Goal: Task Accomplishment & Management: Use online tool/utility

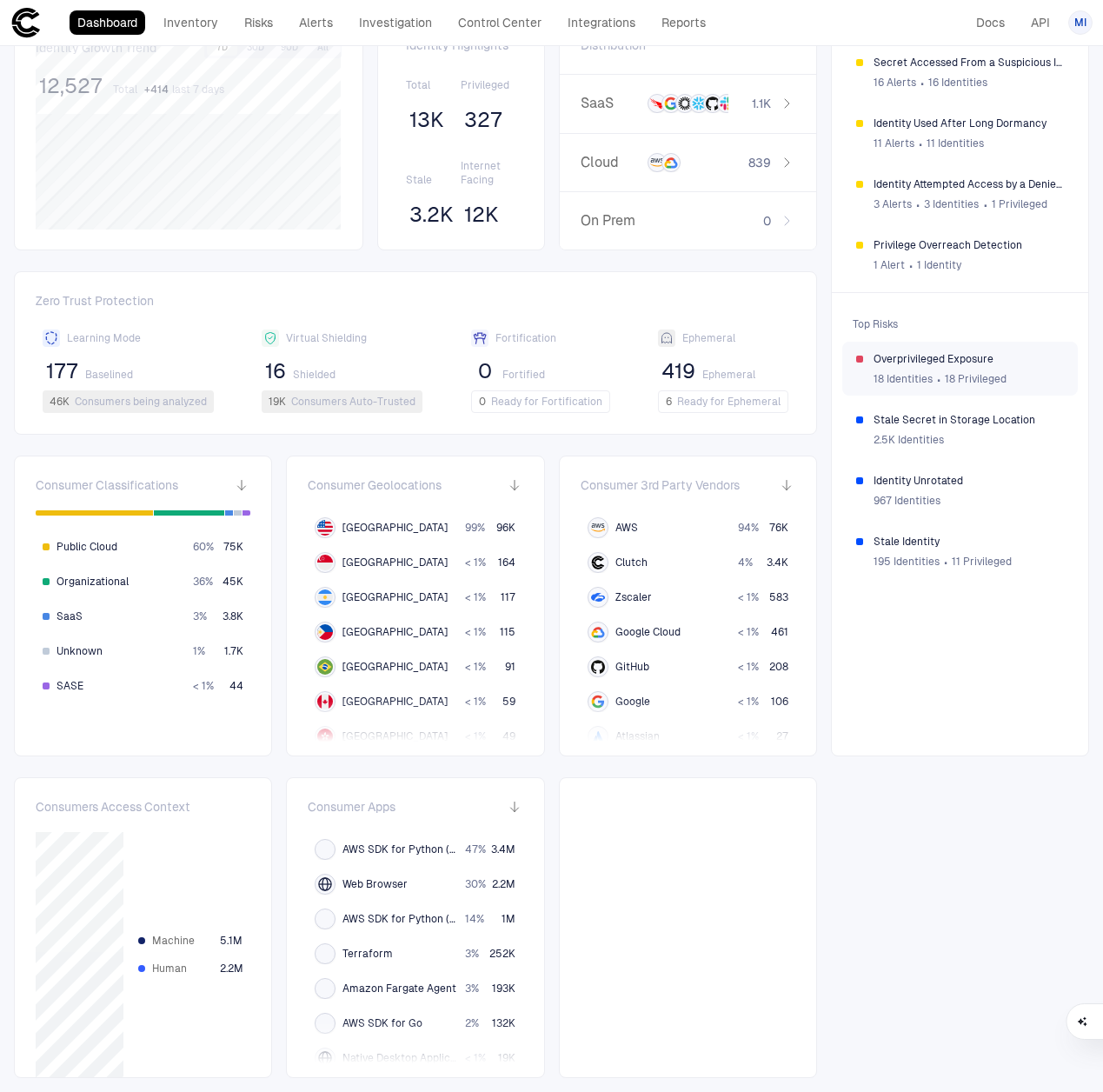
scroll to position [199, 0]
click at [972, 373] on span "18 Privileged" at bounding box center [976, 379] width 62 height 14
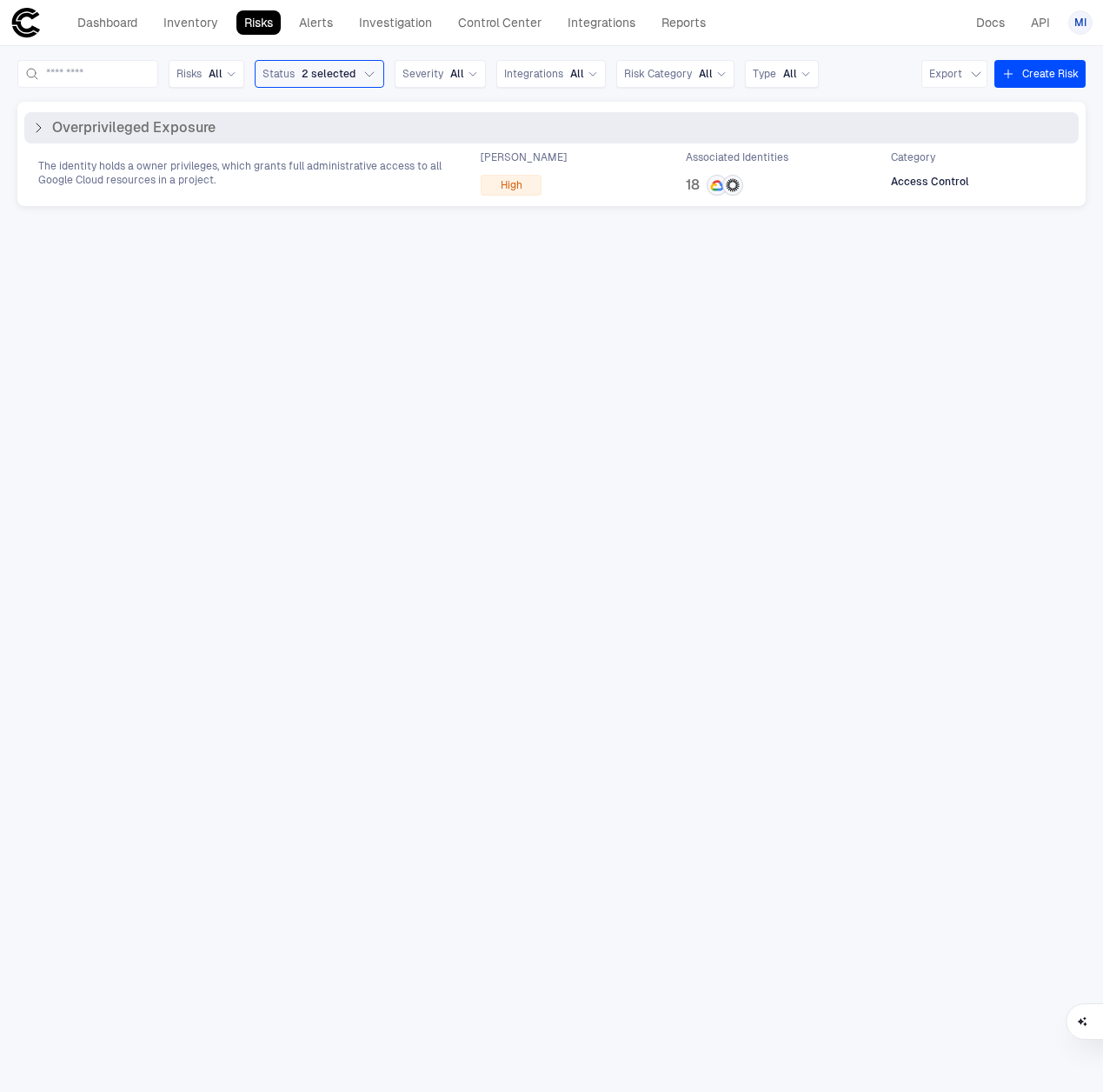
click at [37, 134] on icon at bounding box center [37, 127] width 14 height 14
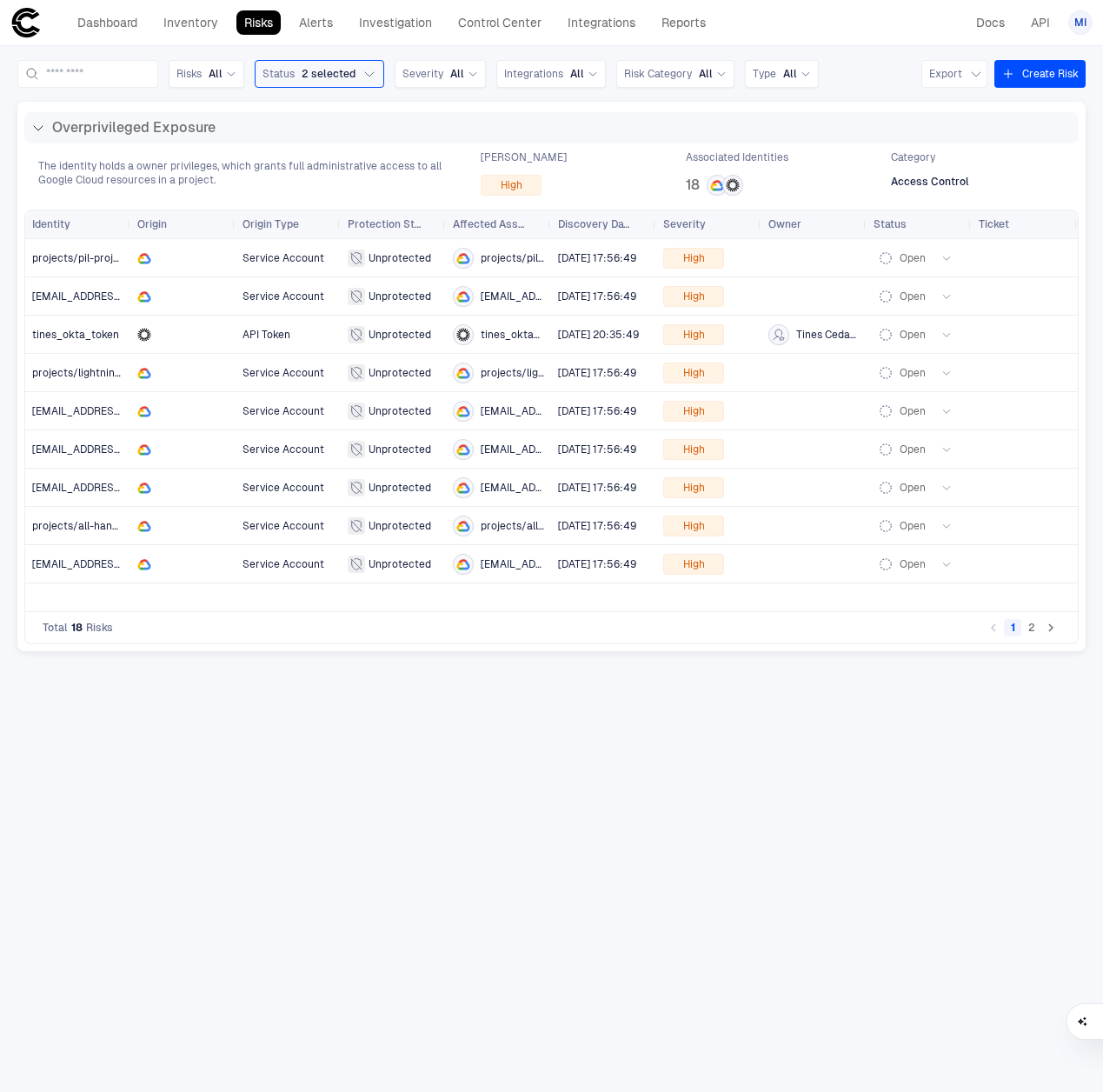
click at [1050, 628] on icon "Go to next page" at bounding box center [1051, 627] width 16 height 16
click at [170, 297] on div at bounding box center [183, 296] width 91 height 14
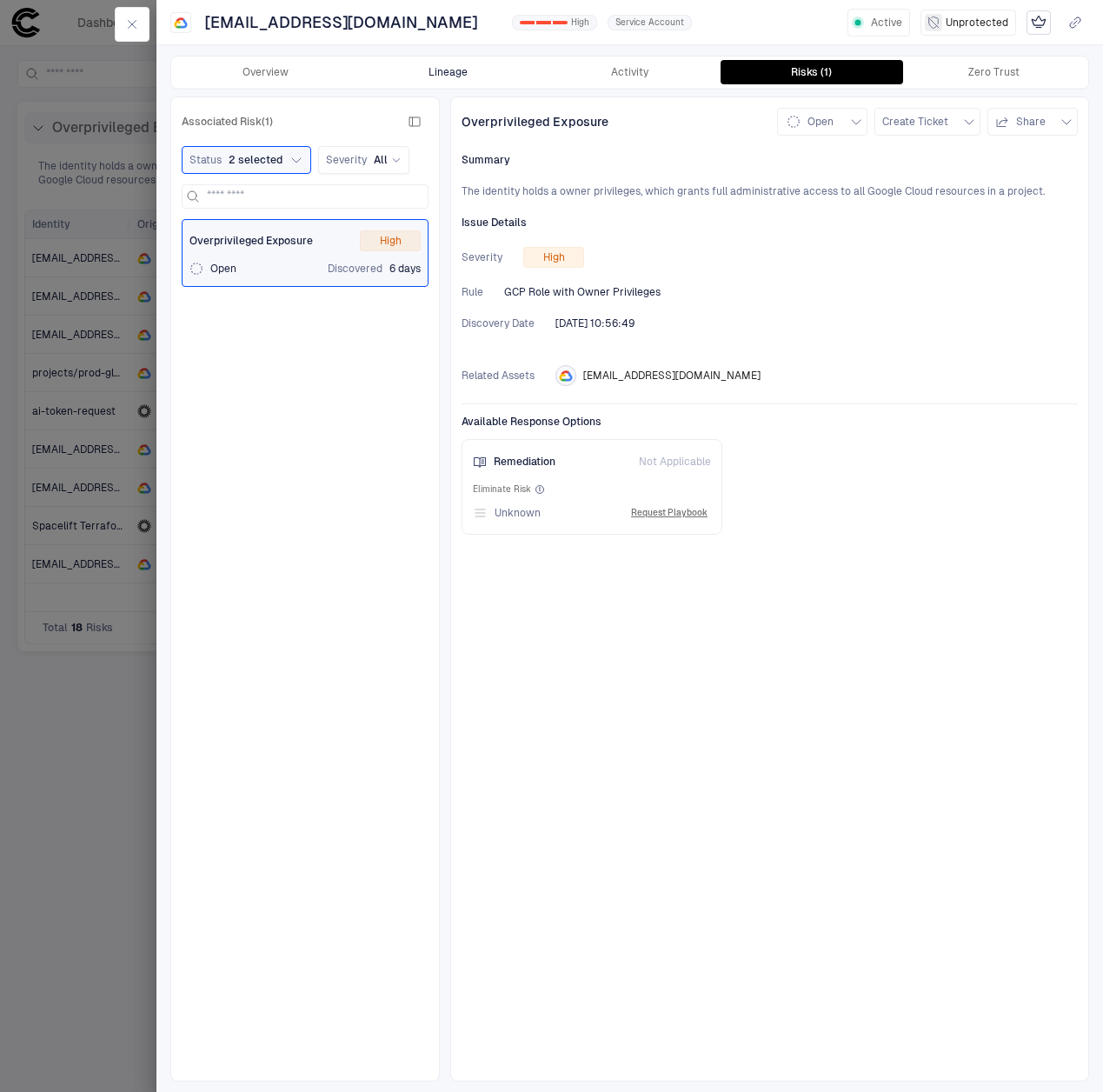
click at [476, 71] on button "Lineage" at bounding box center [446, 72] width 182 height 25
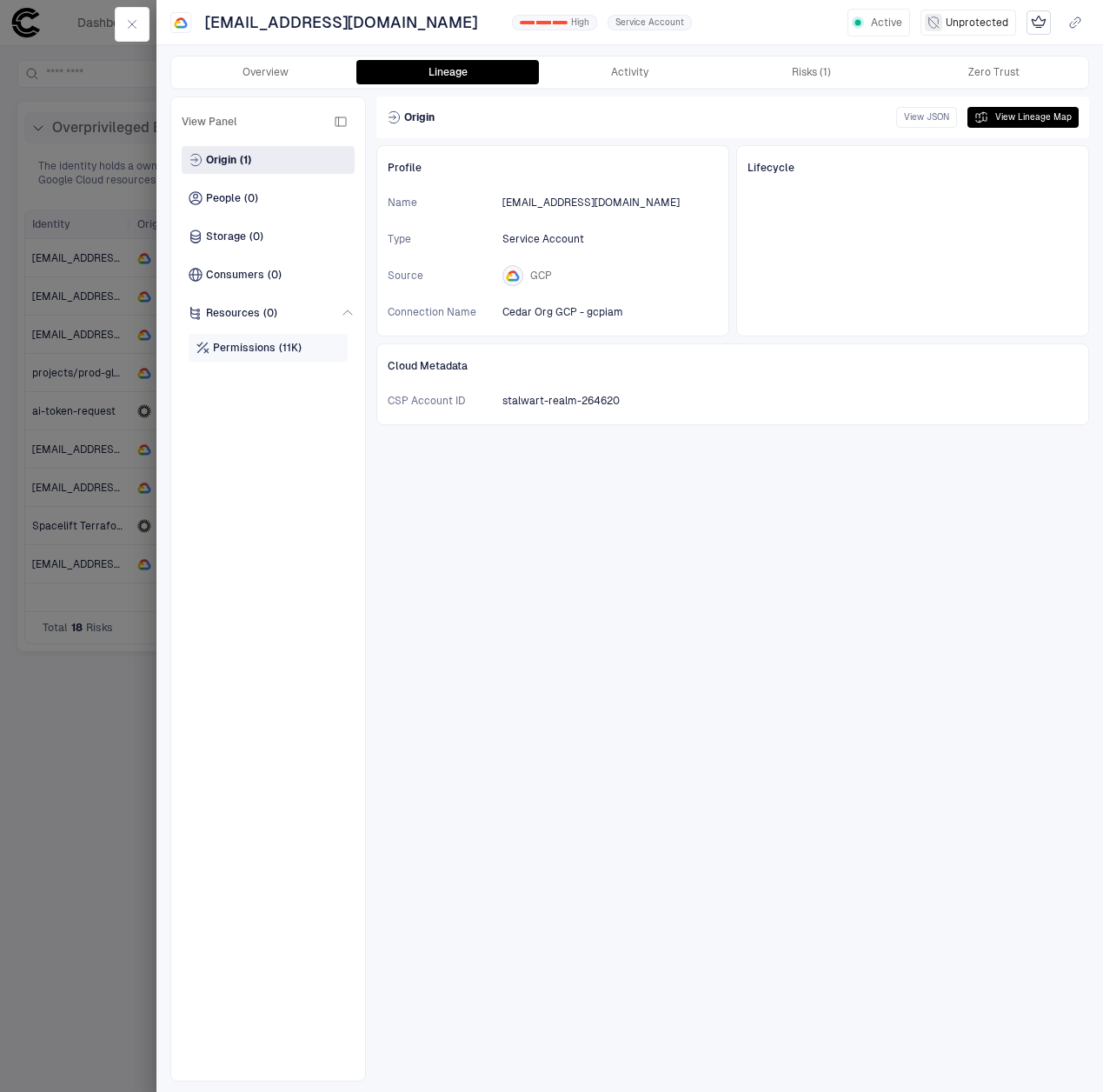
click at [275, 347] on div "Permissions (11K)" at bounding box center [248, 347] width 106 height 14
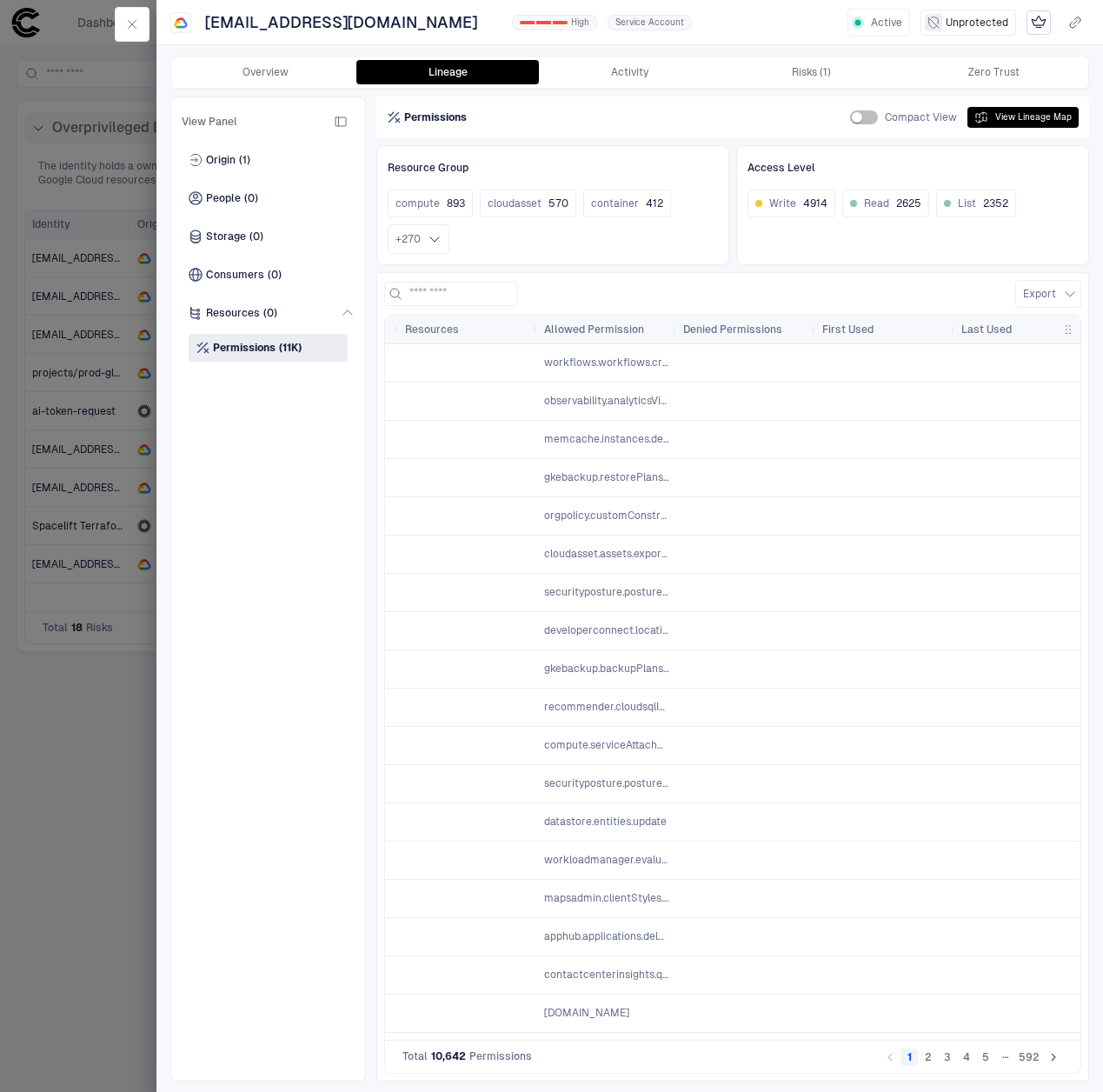
scroll to position [0, 615]
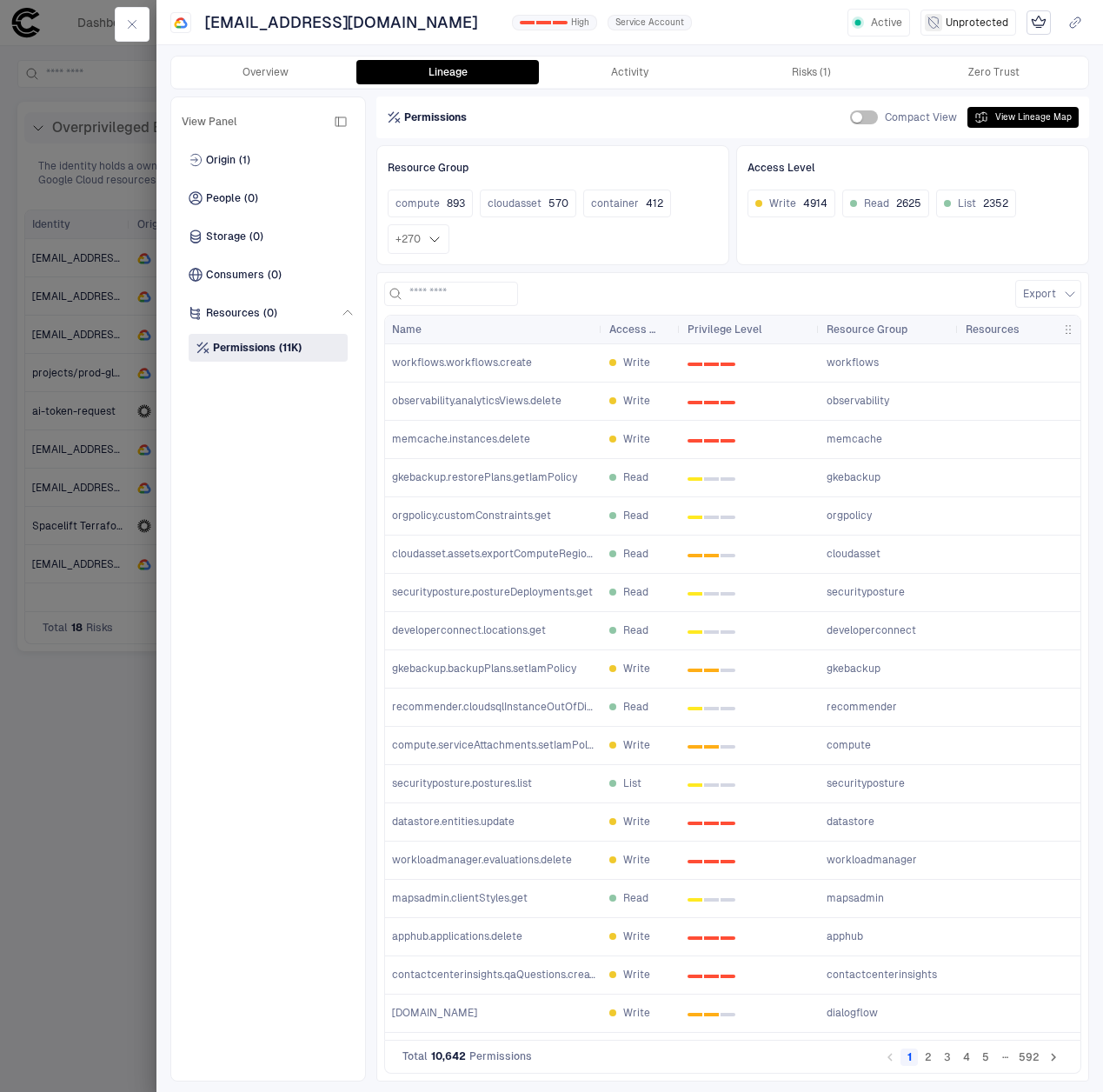
click at [933, 1057] on button "2" at bounding box center [929, 1056] width 17 height 17
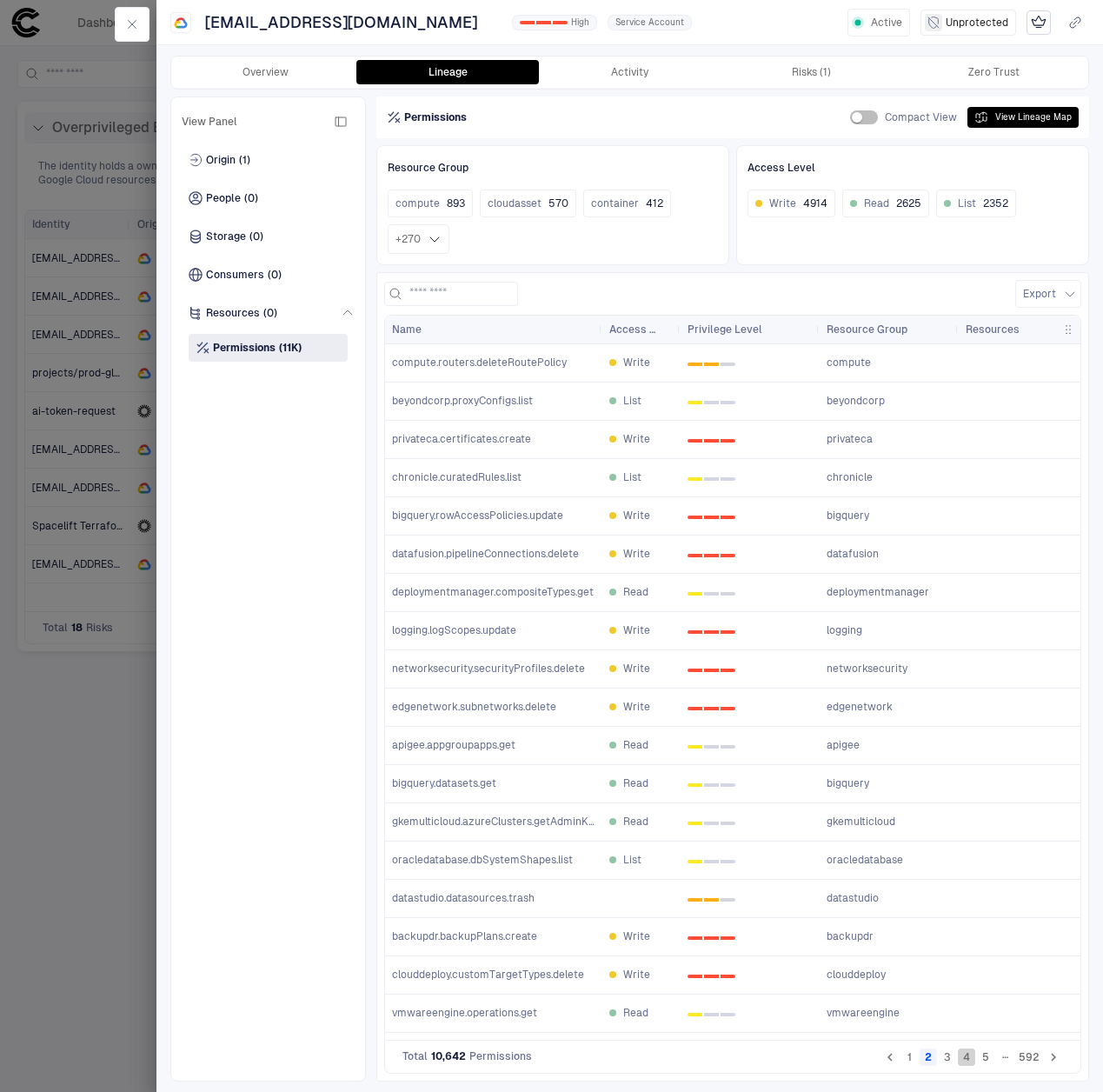
click at [969, 1059] on button "4" at bounding box center [966, 1056] width 17 height 17
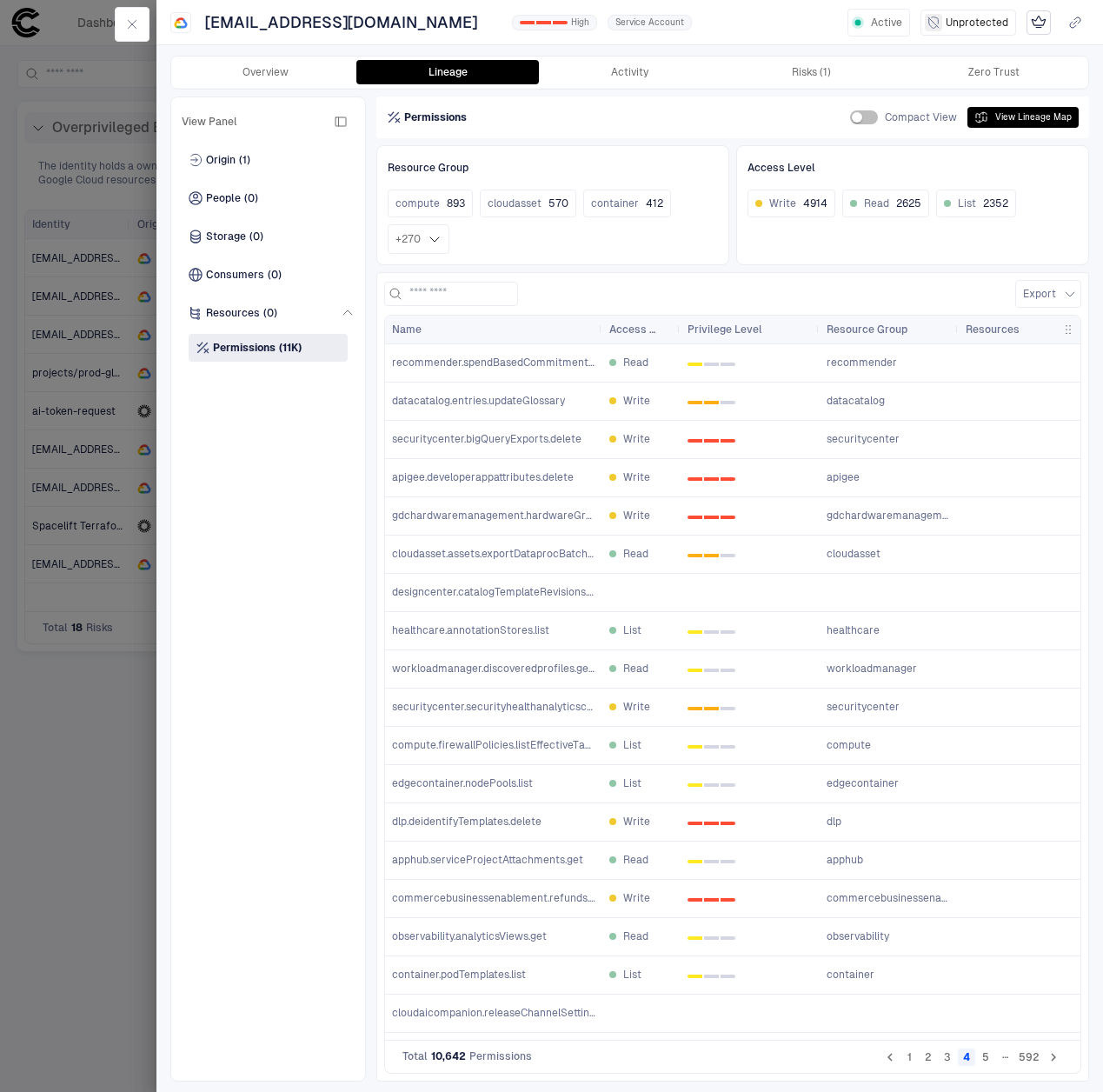
click at [982, 1056] on button "5" at bounding box center [985, 1056] width 17 height 17
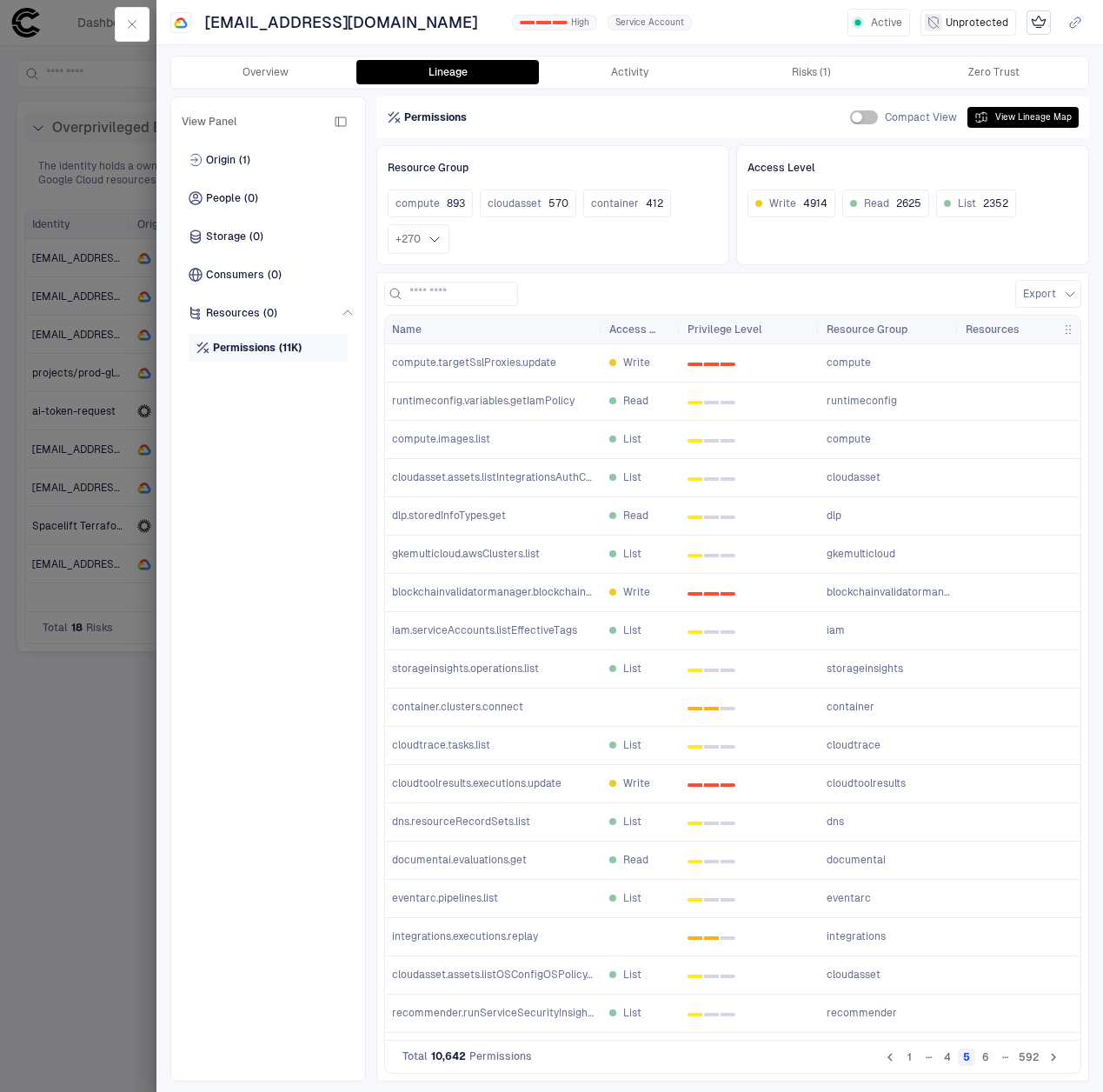
click at [267, 346] on span "Permissions" at bounding box center [244, 347] width 63 height 14
click at [326, 319] on div "Resources (0)" at bounding box center [261, 313] width 159 height 27
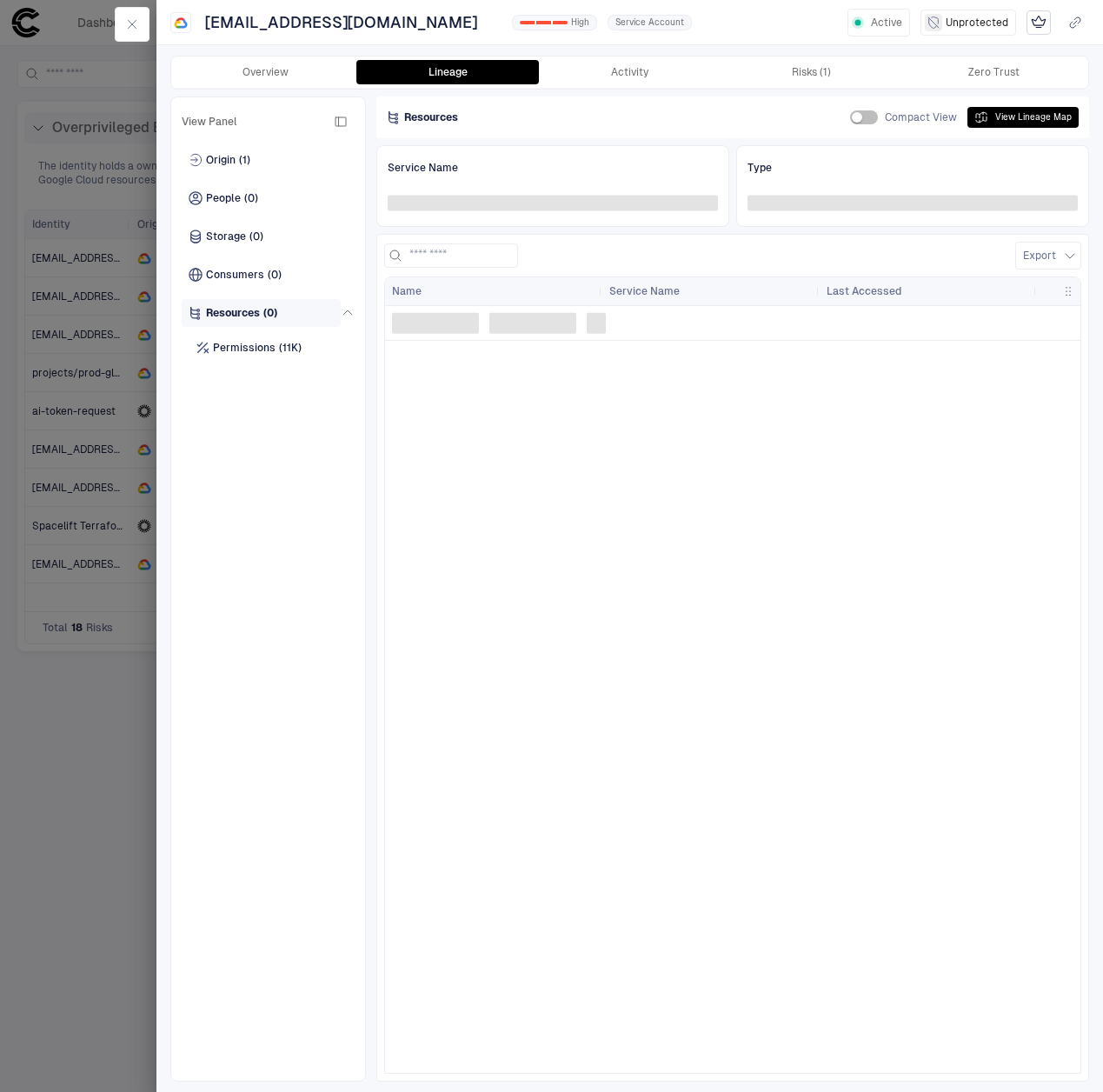
click at [326, 319] on div "Resources (0)" at bounding box center [261, 313] width 159 height 27
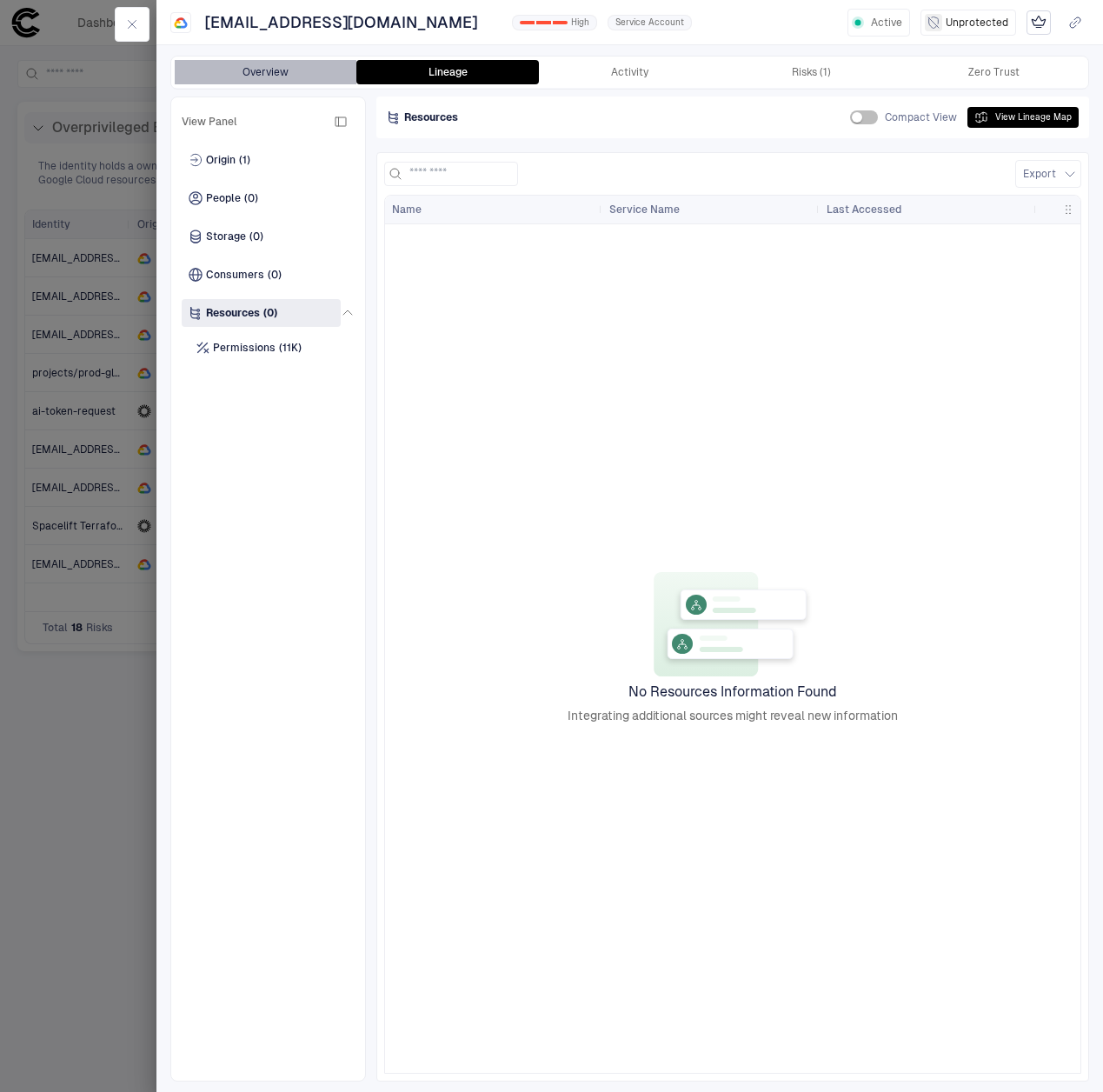
click at [299, 73] on button "Overview" at bounding box center [265, 72] width 182 height 25
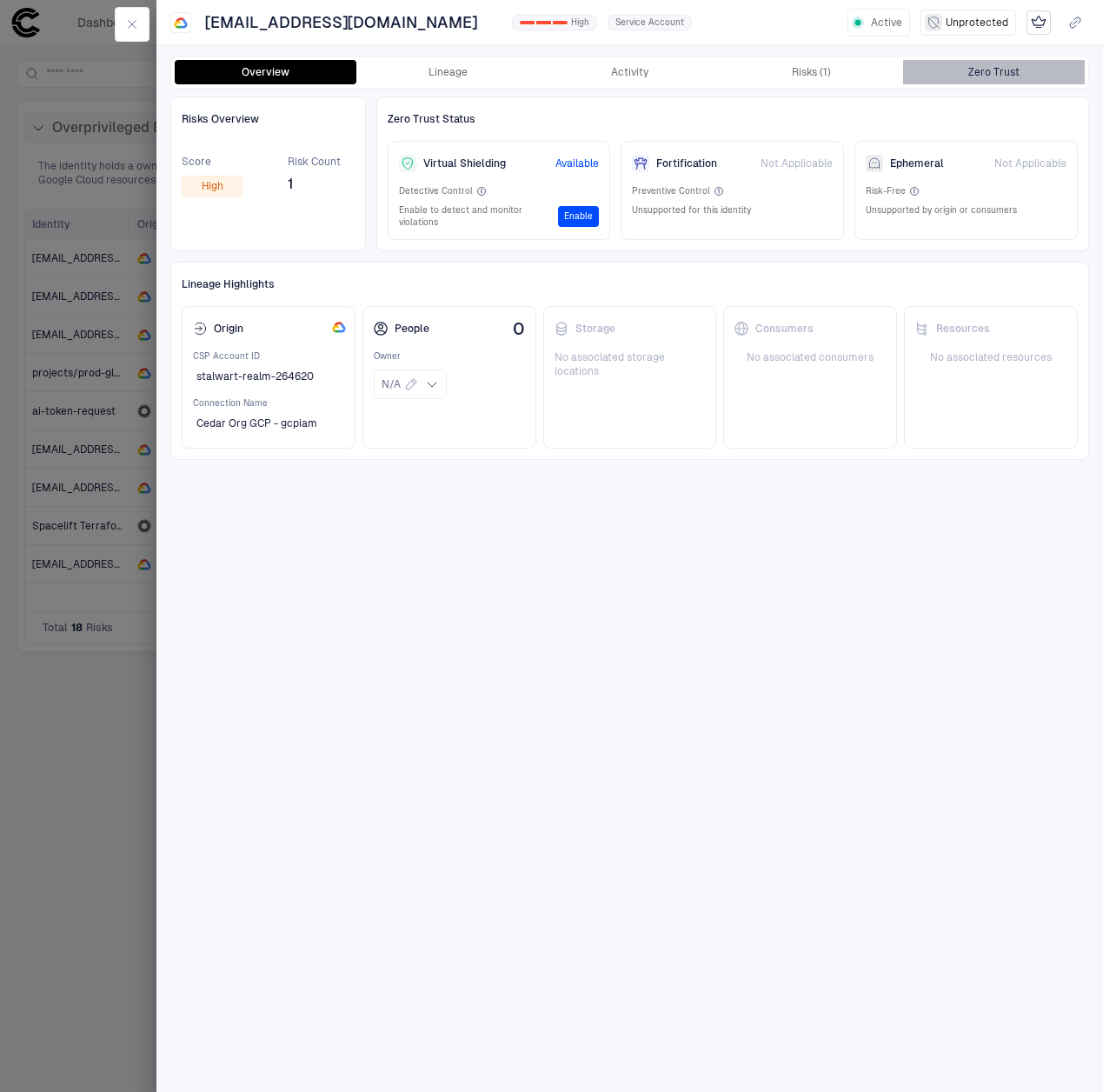
click at [985, 73] on div "Zero Trust" at bounding box center [994, 71] width 51 height 14
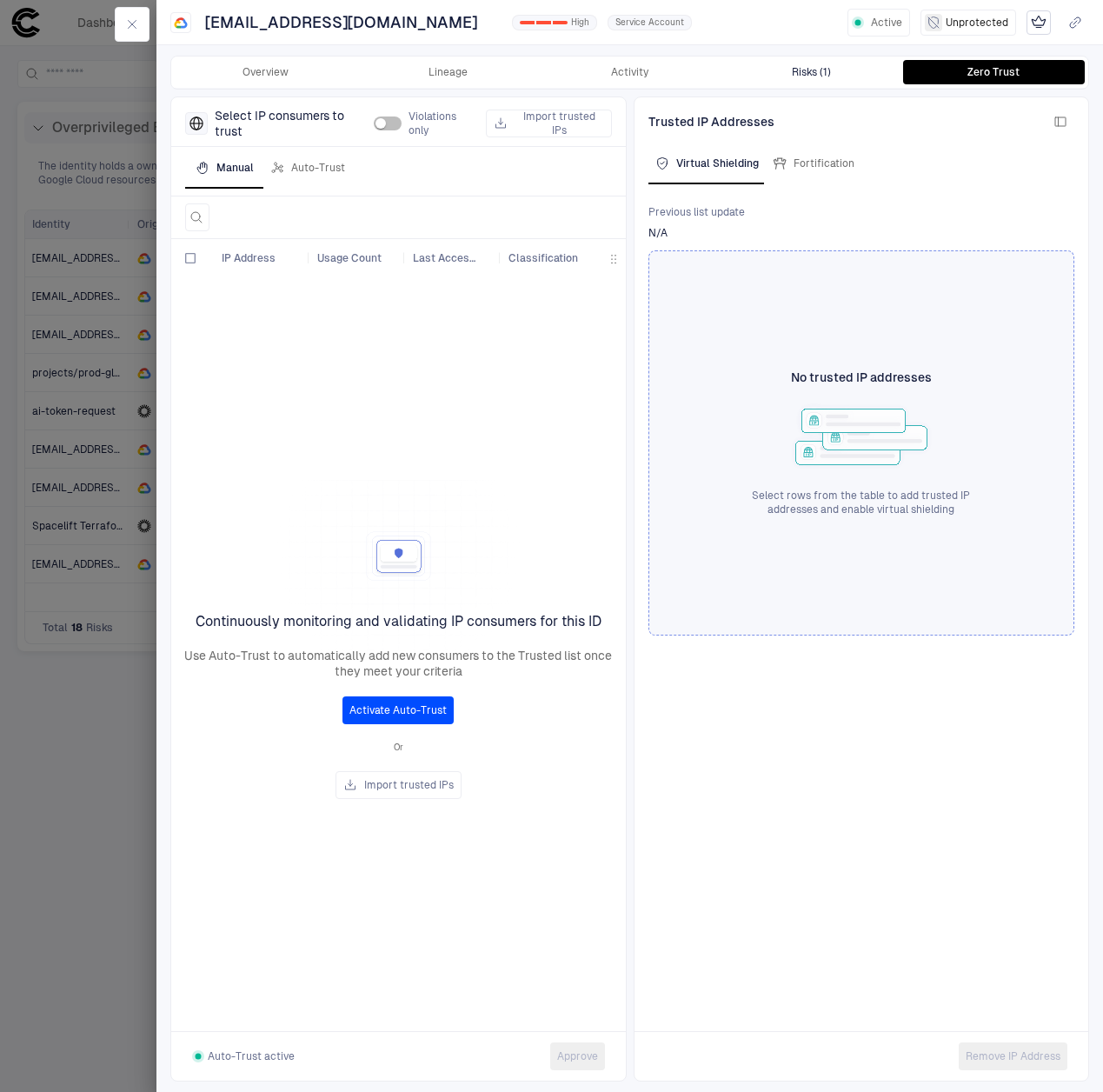
click at [830, 64] on button "Risks (1)" at bounding box center [811, 72] width 182 height 25
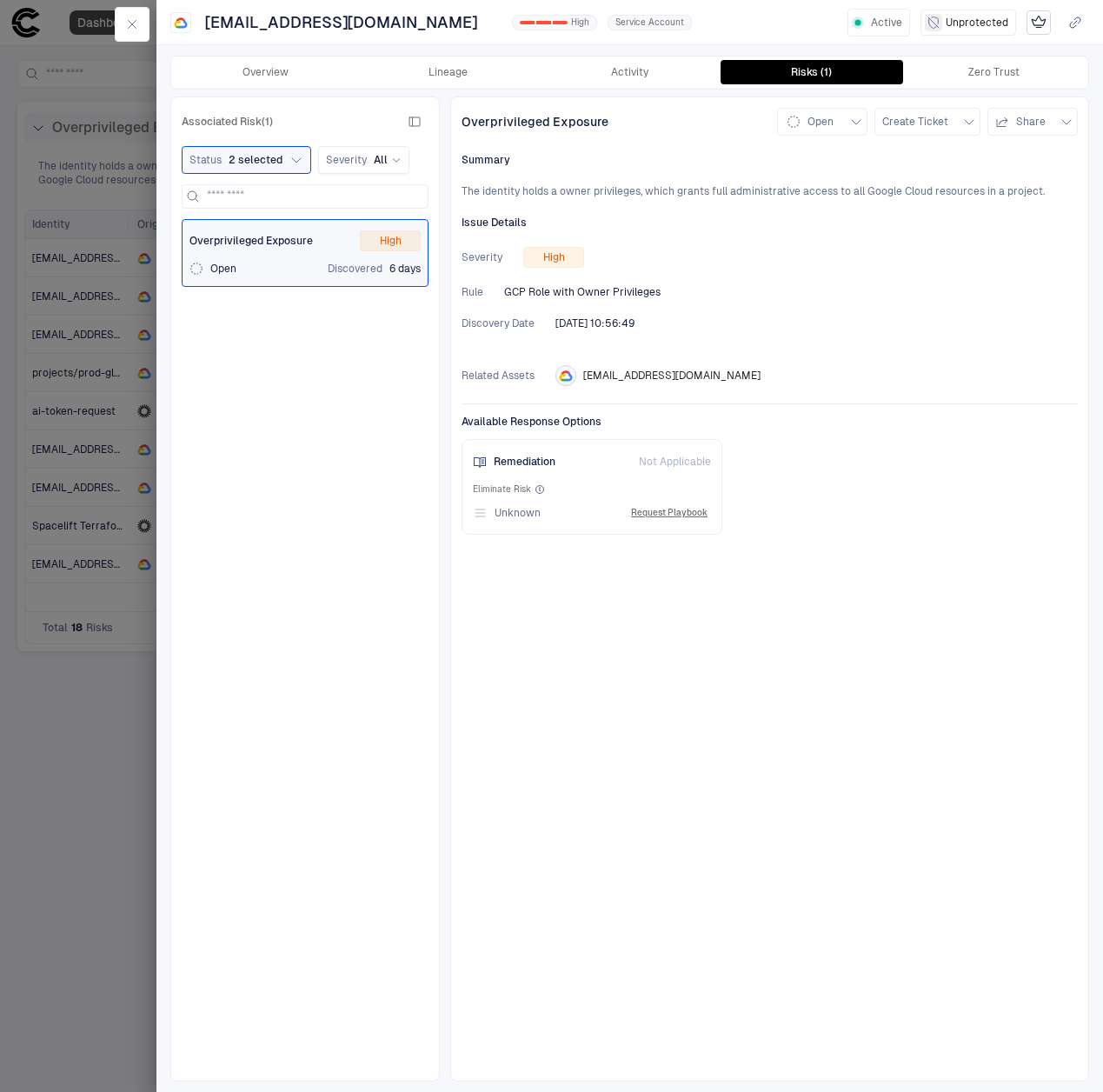
click at [142, 29] on button "button" at bounding box center [132, 25] width 35 height 35
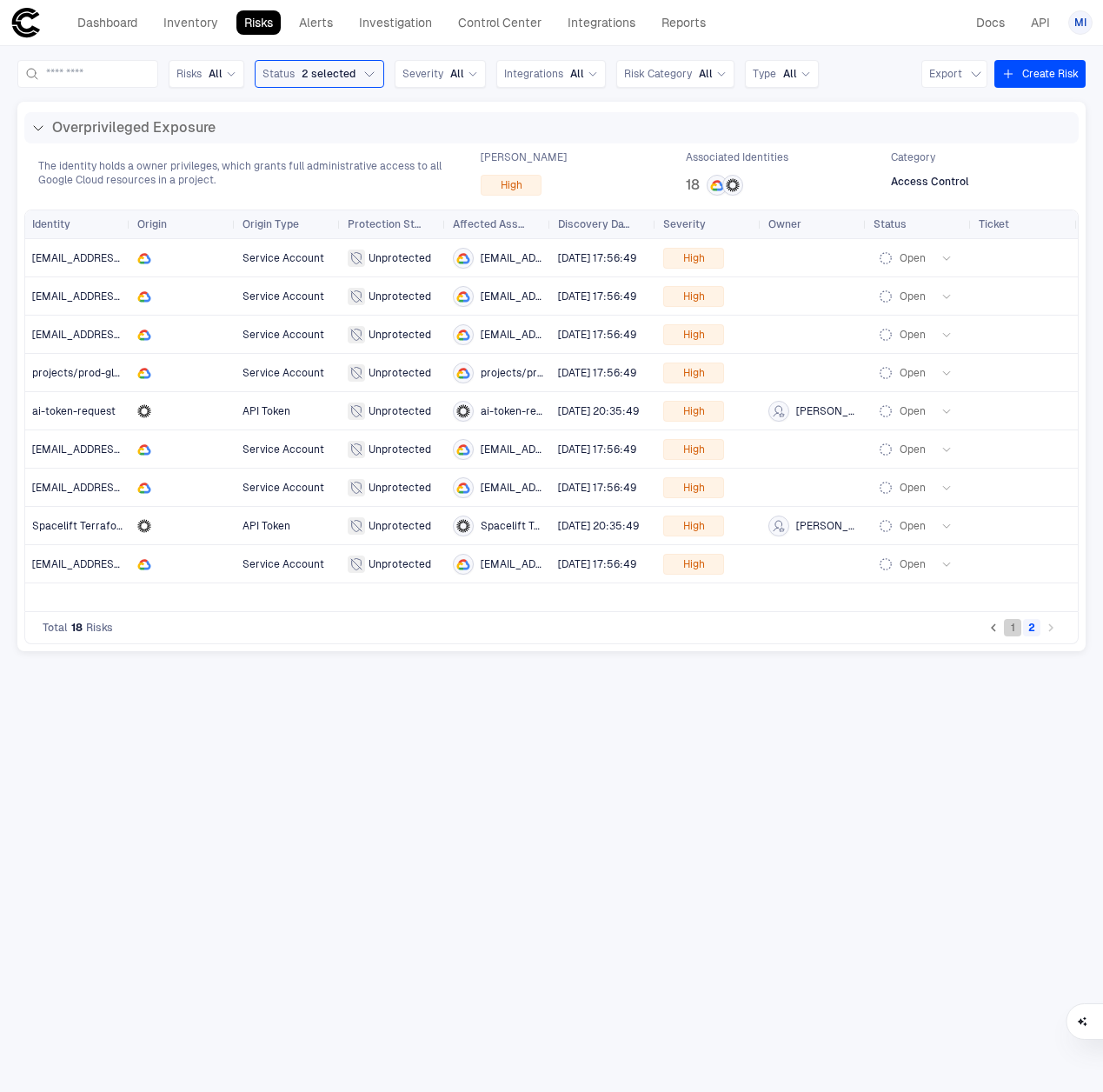
click at [1017, 631] on button "1" at bounding box center [1013, 627] width 17 height 17
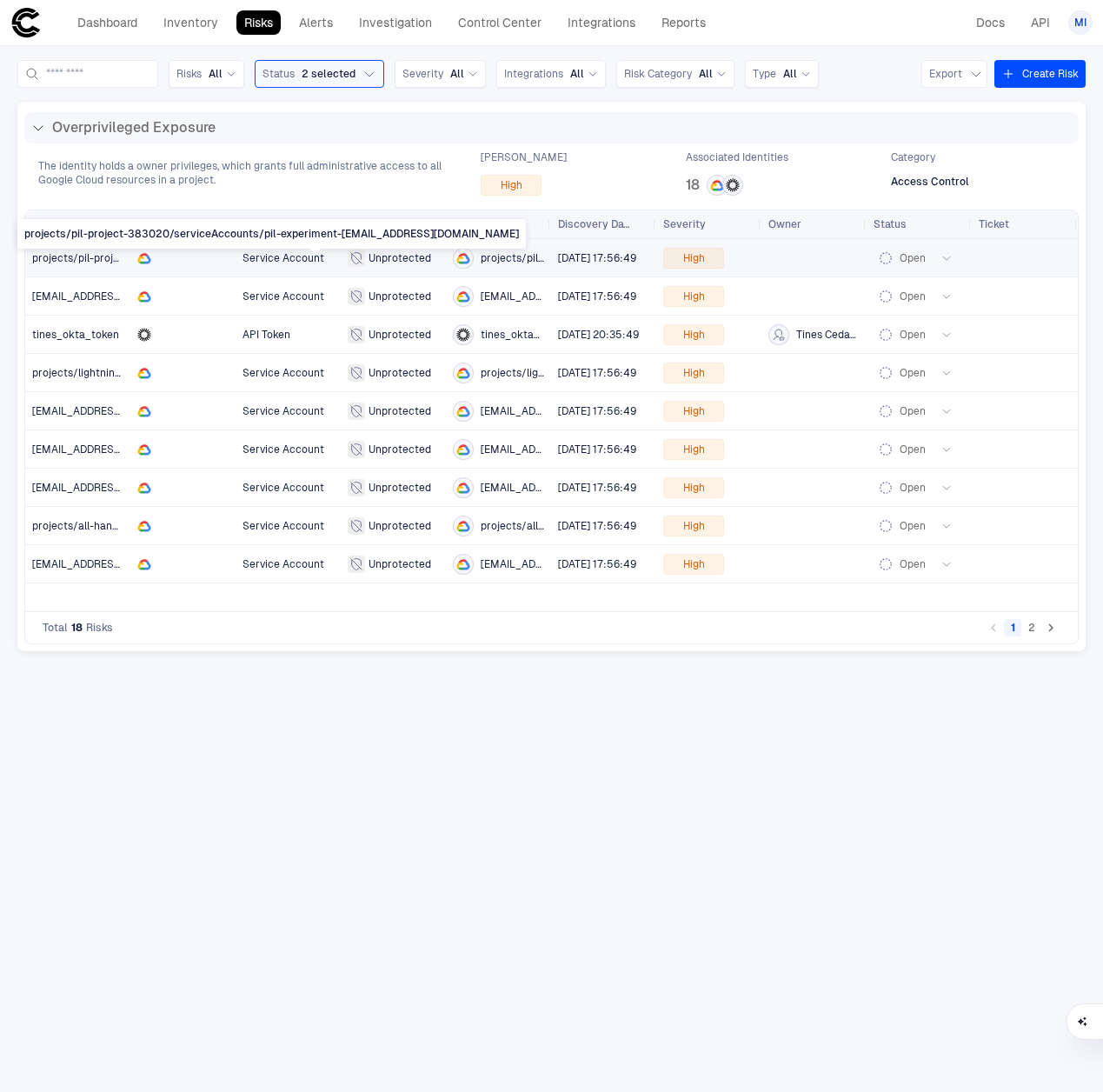
click at [116, 257] on span "projects/pil-project-383020/serviceAccounts/pil-experiment-[EMAIL_ADDRESS][DOMA…" at bounding box center [275, 257] width 486 height 12
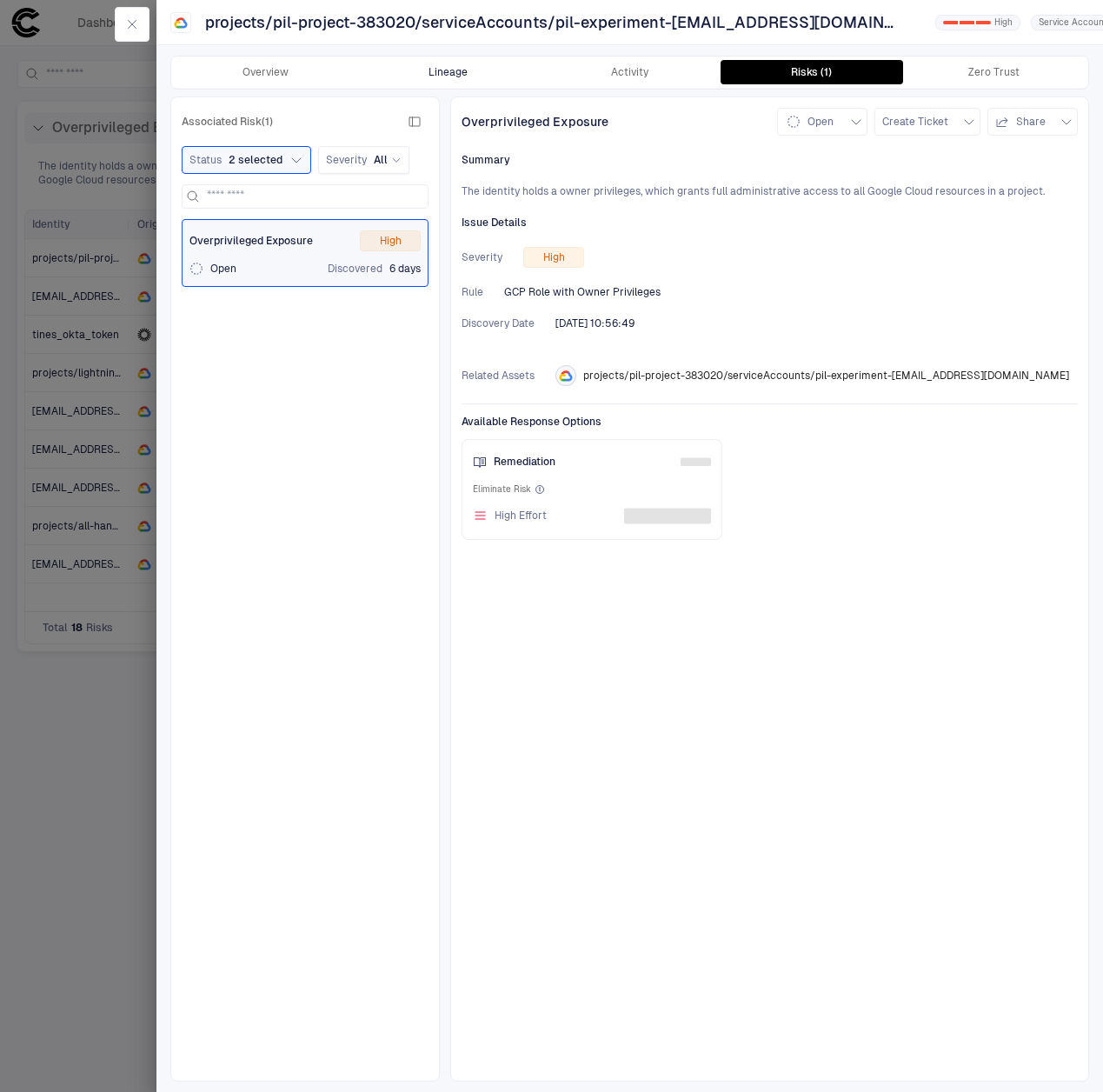
click at [400, 62] on button "Lineage" at bounding box center [446, 72] width 182 height 25
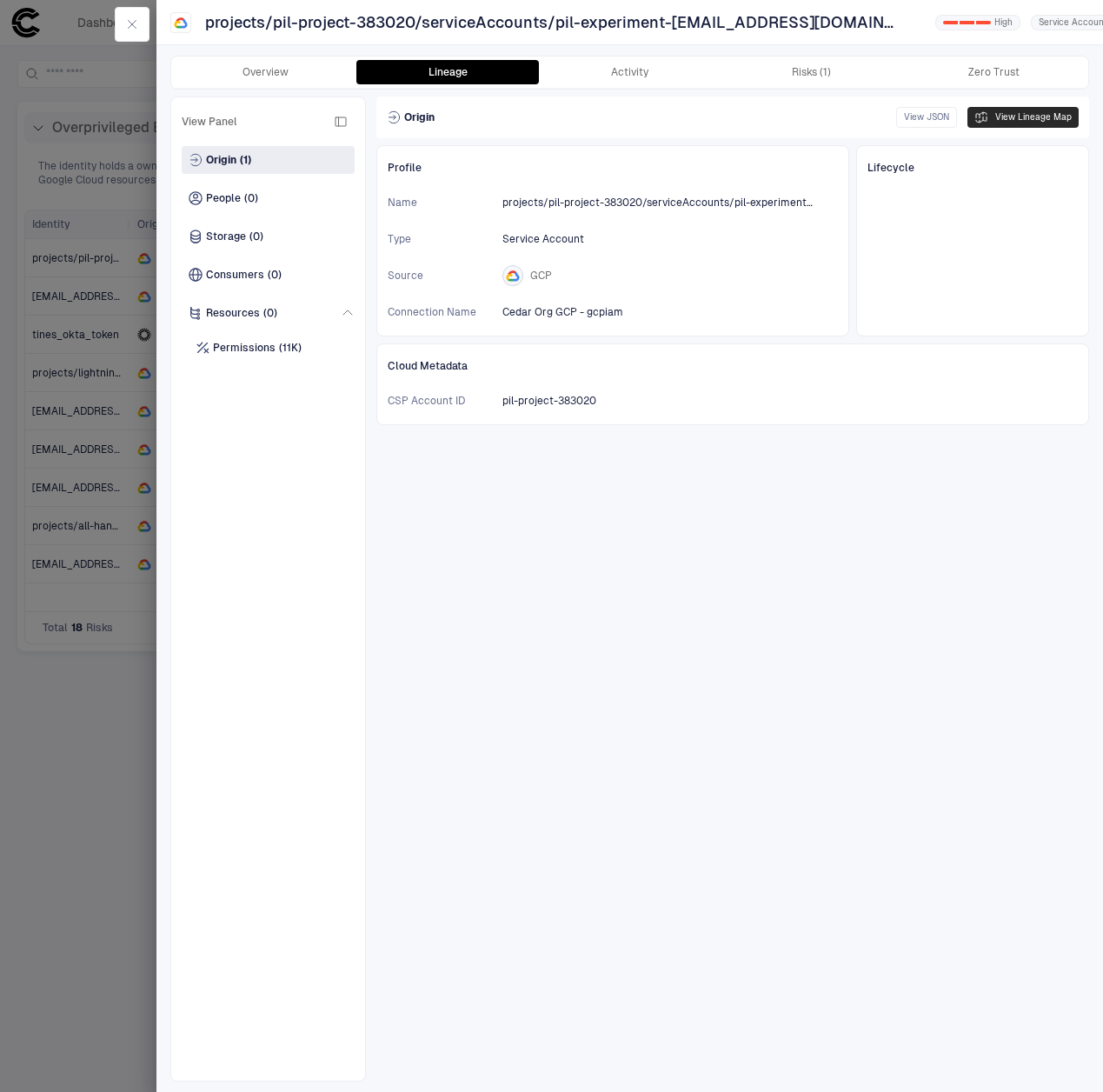
click at [1008, 121] on button "View Lineage Map" at bounding box center [1024, 117] width 111 height 21
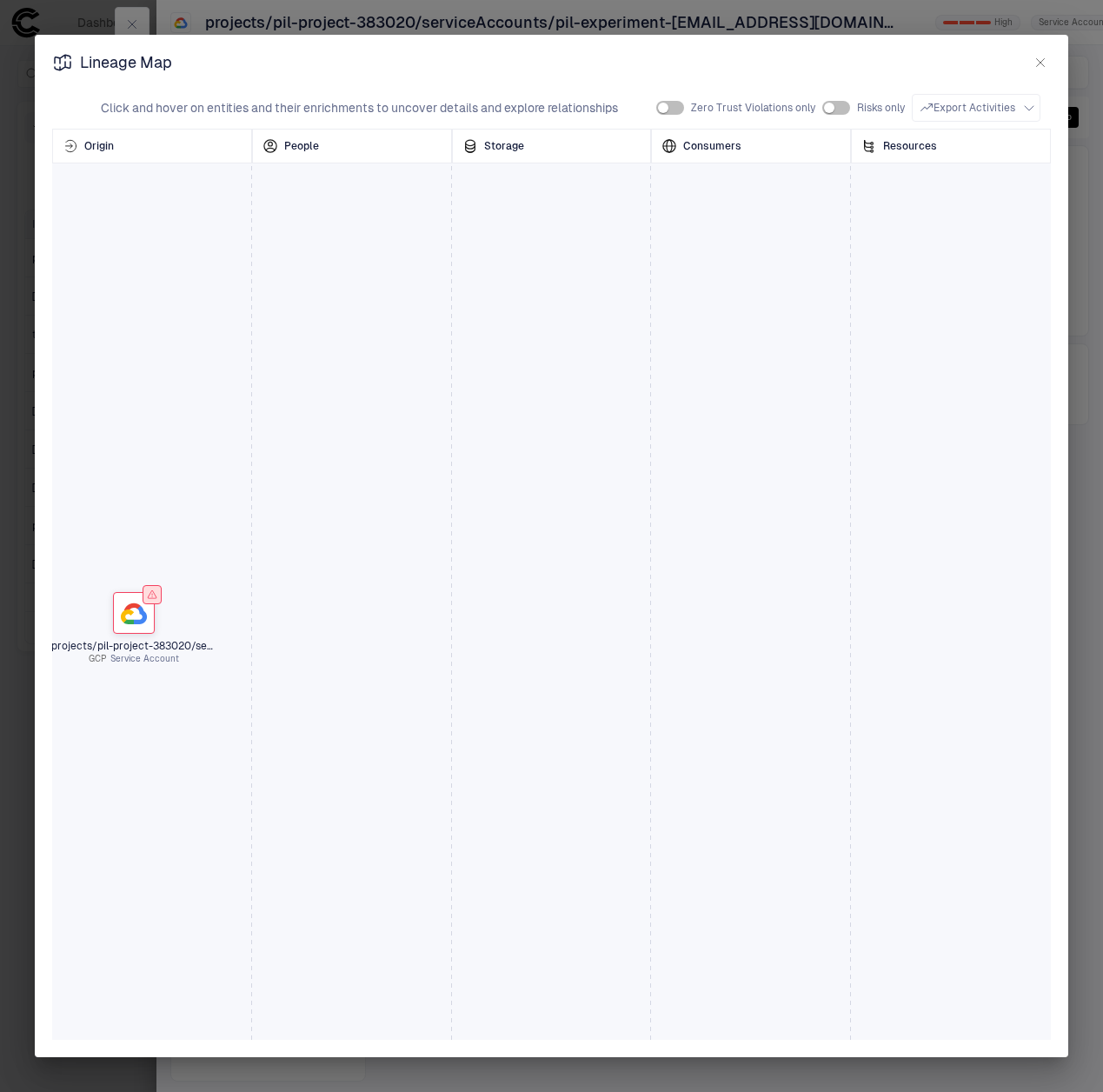
drag, startPoint x: 266, startPoint y: 504, endPoint x: 410, endPoint y: 444, distance: 156.0
click at [410, 444] on div "projects/pil-project-383020/serviceAccounts/pil-experiment-[EMAIL_ADDRESS][DOMA…" at bounding box center [552, 623] width 999 height 696
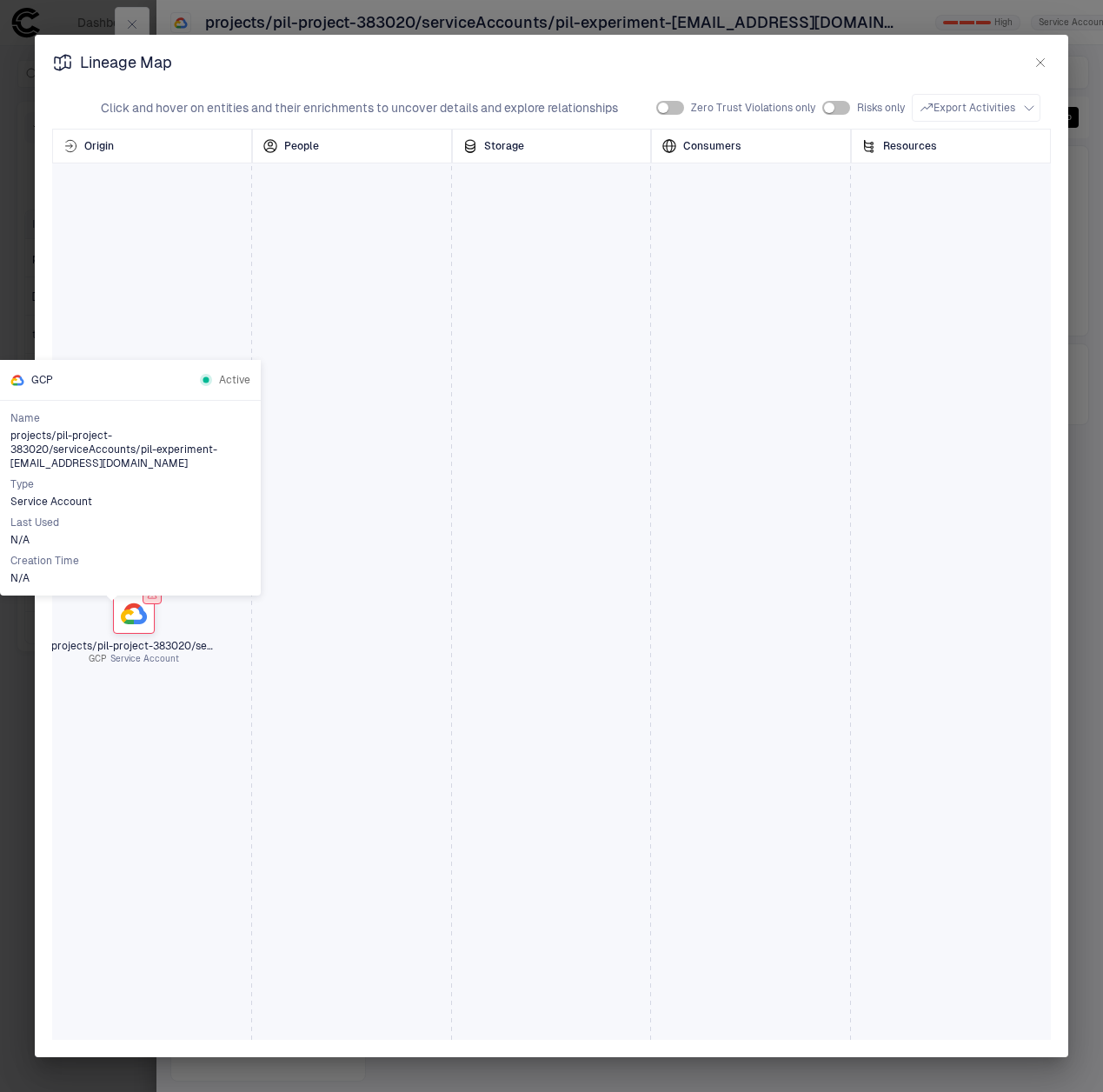
click at [134, 619] on icon at bounding box center [140, 615] width 14 height 18
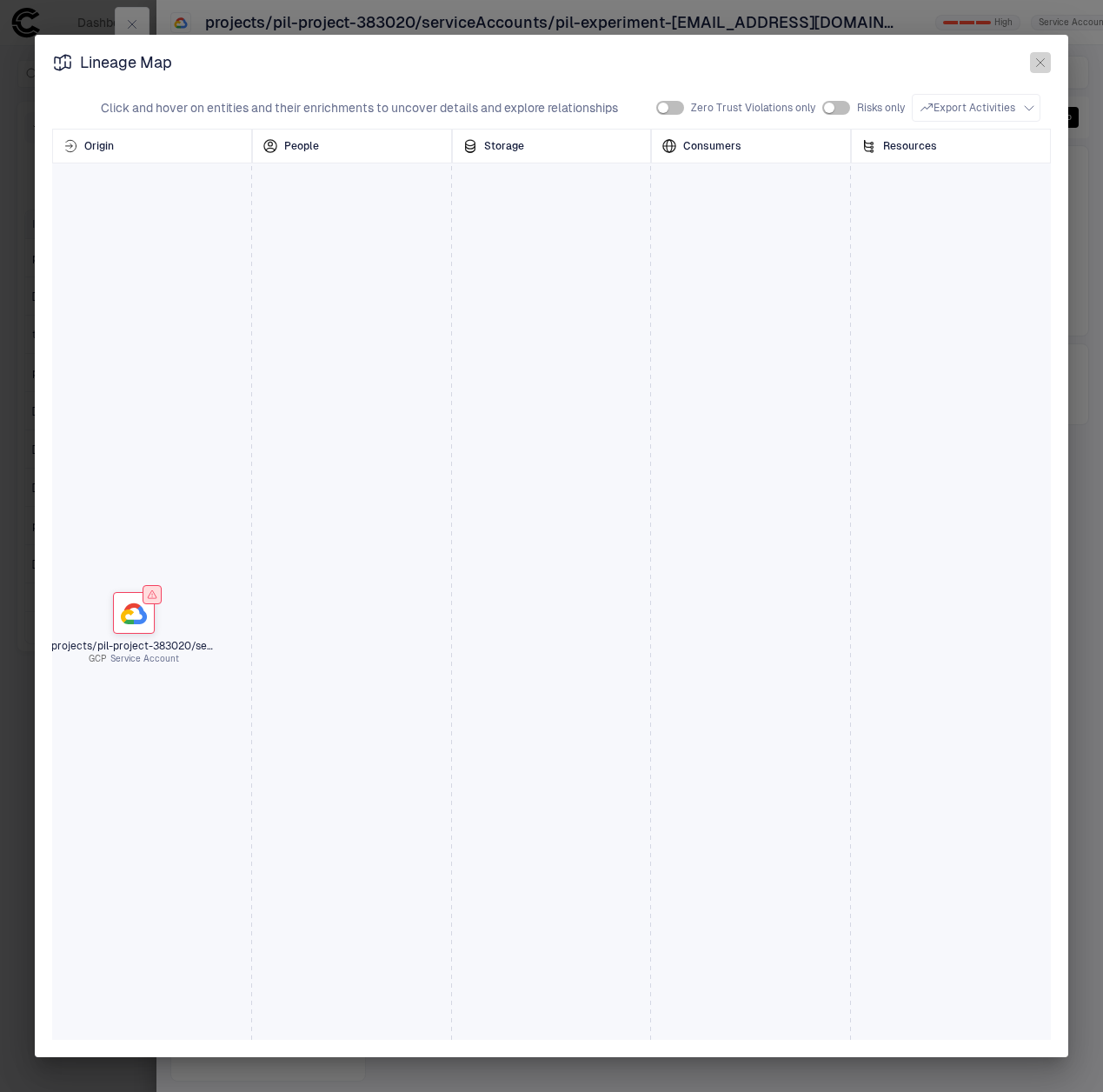
click at [1036, 66] on icon "button" at bounding box center [1040, 62] width 14 height 14
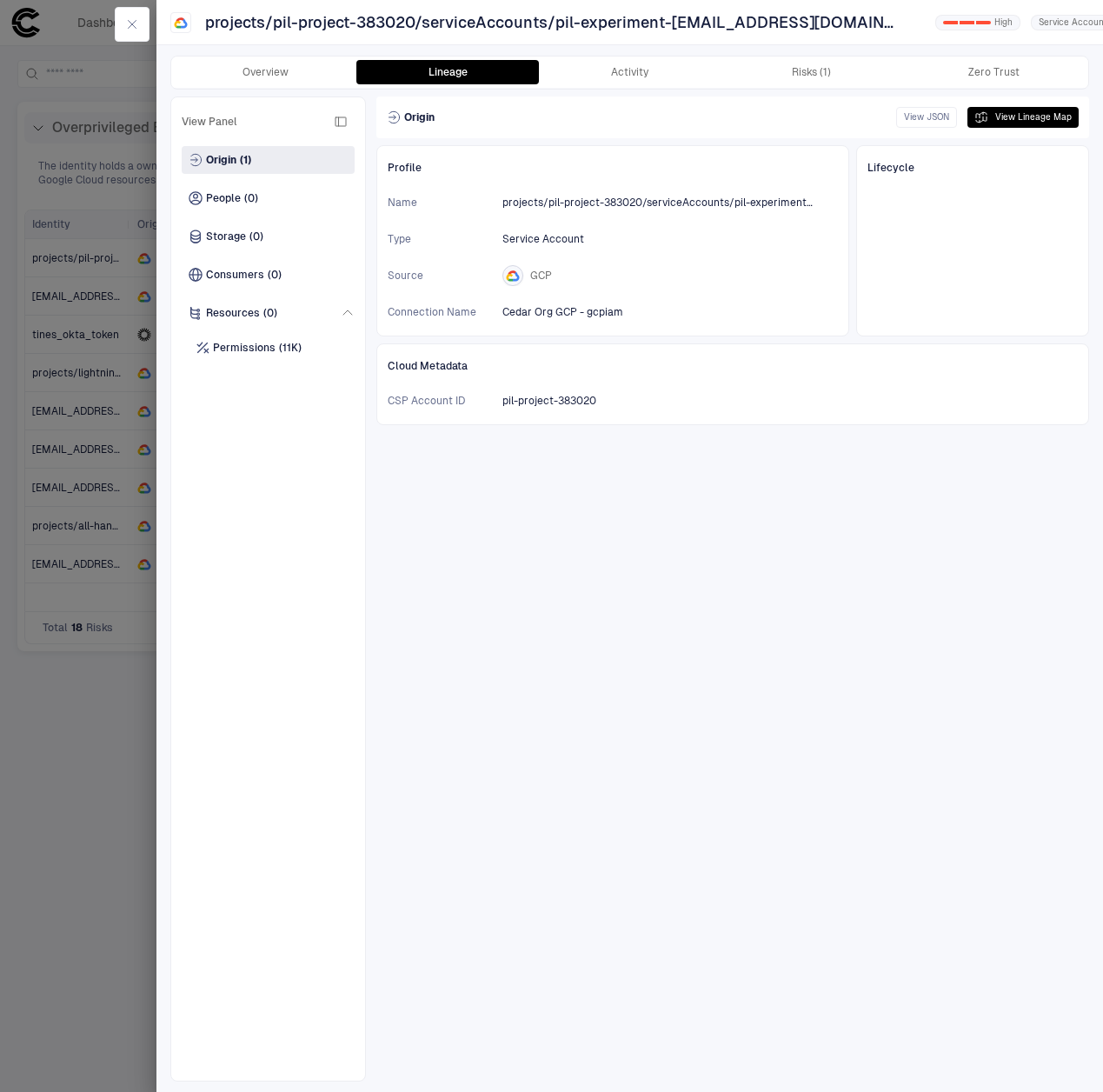
drag, startPoint x: 132, startPoint y: 35, endPoint x: 137, endPoint y: 57, distance: 22.6
click at [132, 33] on button "button" at bounding box center [132, 25] width 35 height 35
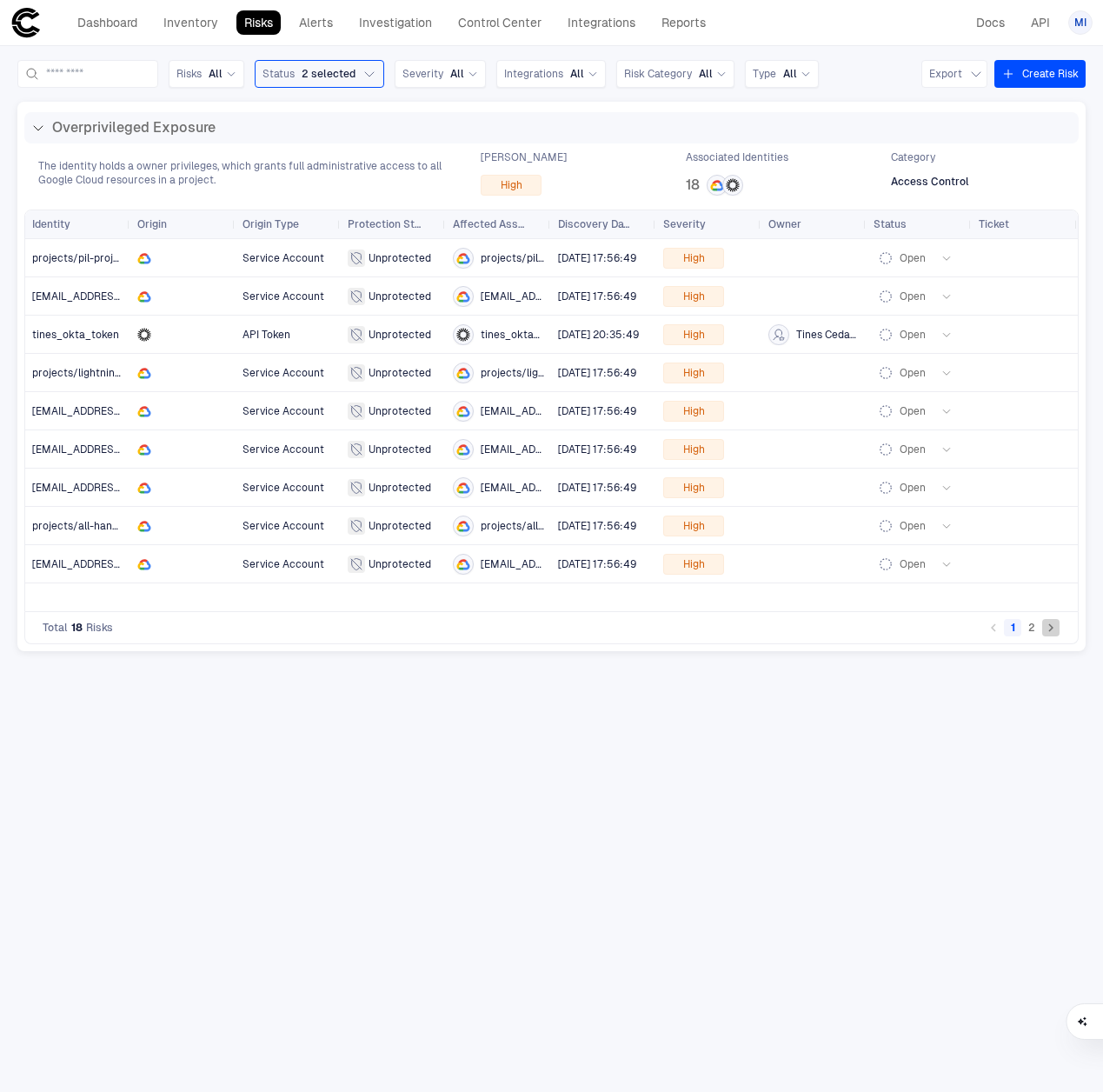
click at [1055, 628] on icon "Go to next page" at bounding box center [1051, 627] width 16 height 16
click at [1008, 627] on button "1" at bounding box center [1013, 627] width 17 height 17
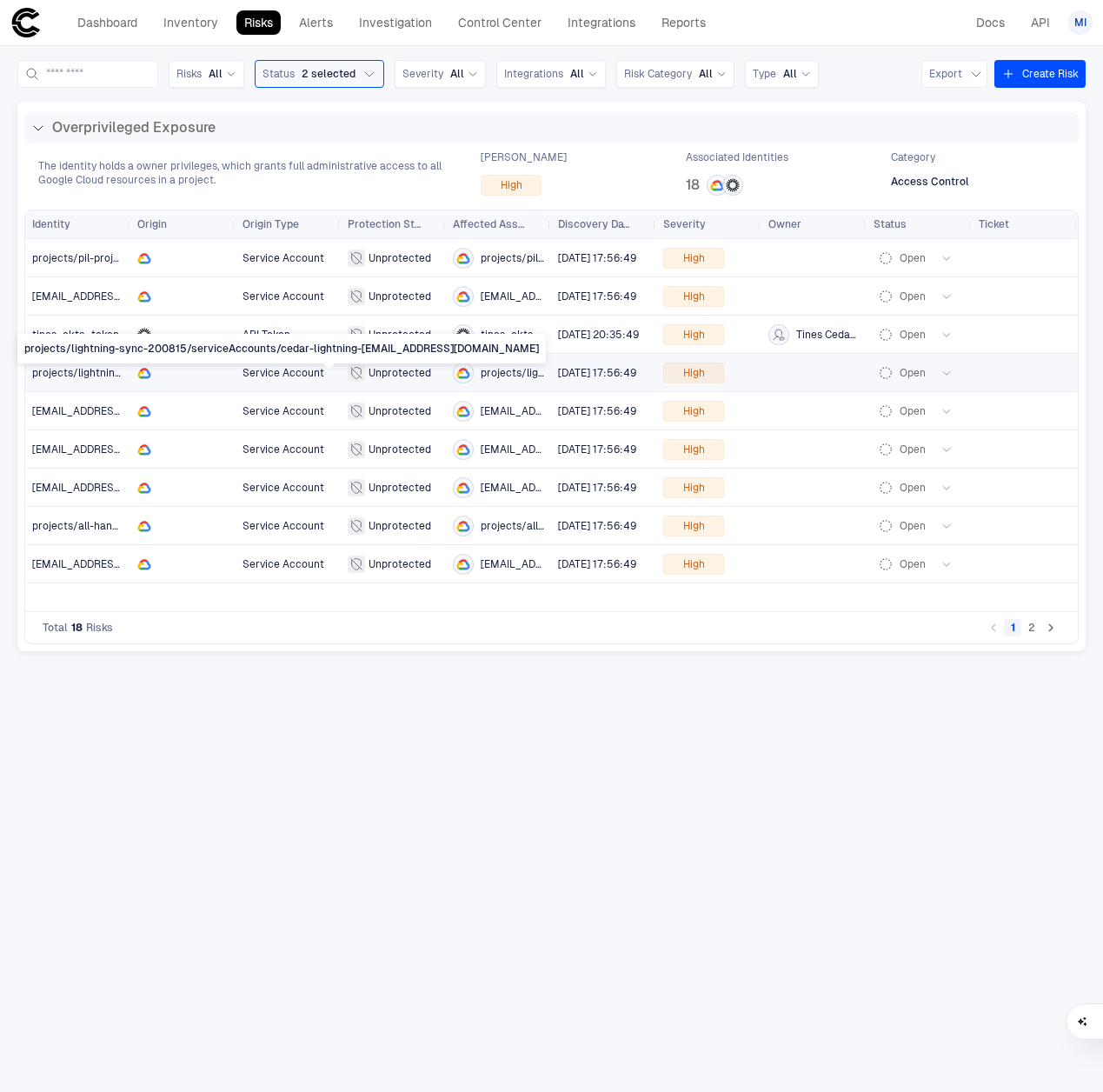
click at [83, 371] on span "projects/lightning-sync-200815/serviceAccounts/cedar-lightning-[EMAIL_ADDRESS][…" at bounding box center [285, 373] width 506 height 12
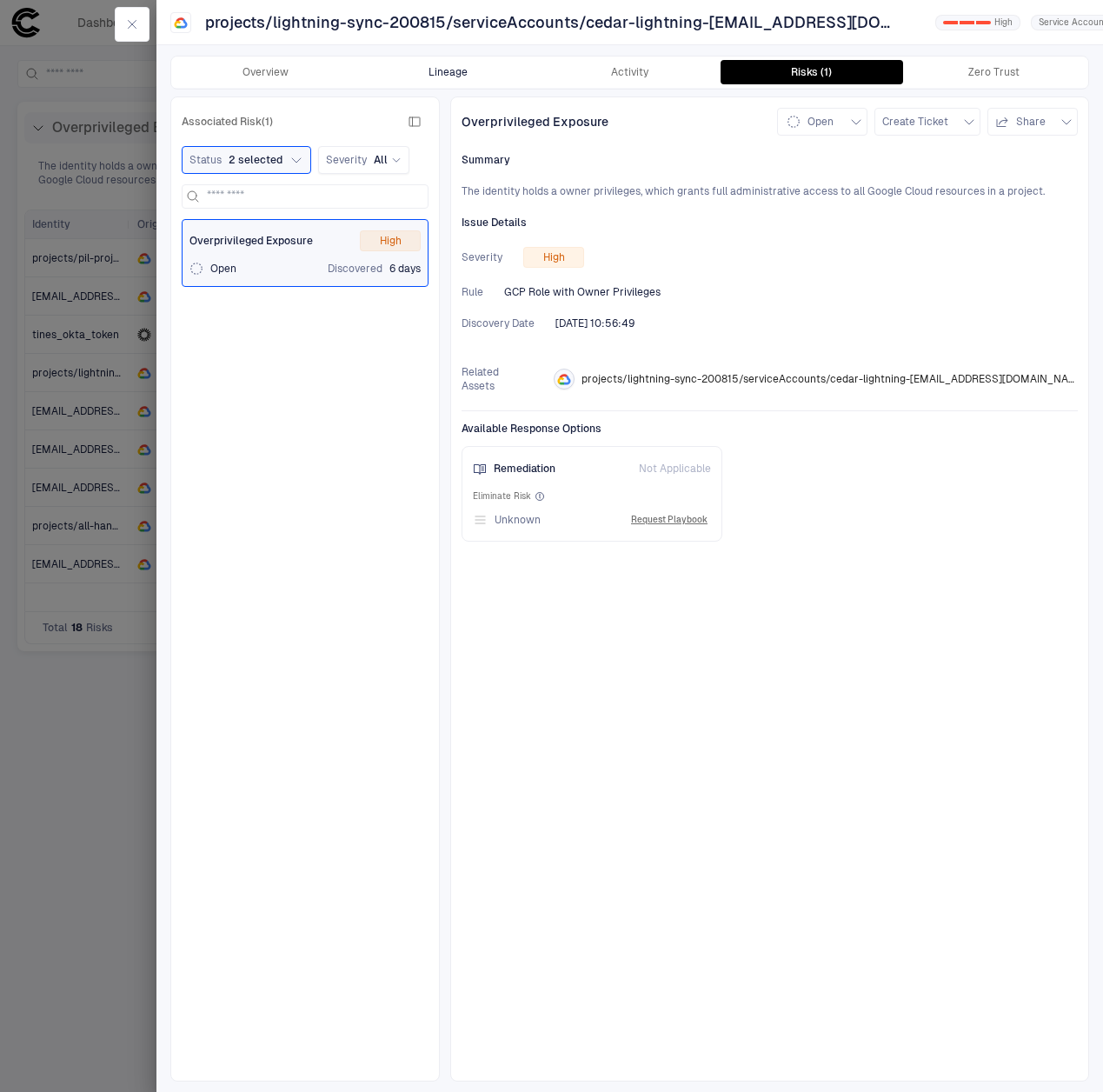
click at [415, 72] on button "Lineage" at bounding box center [446, 72] width 182 height 25
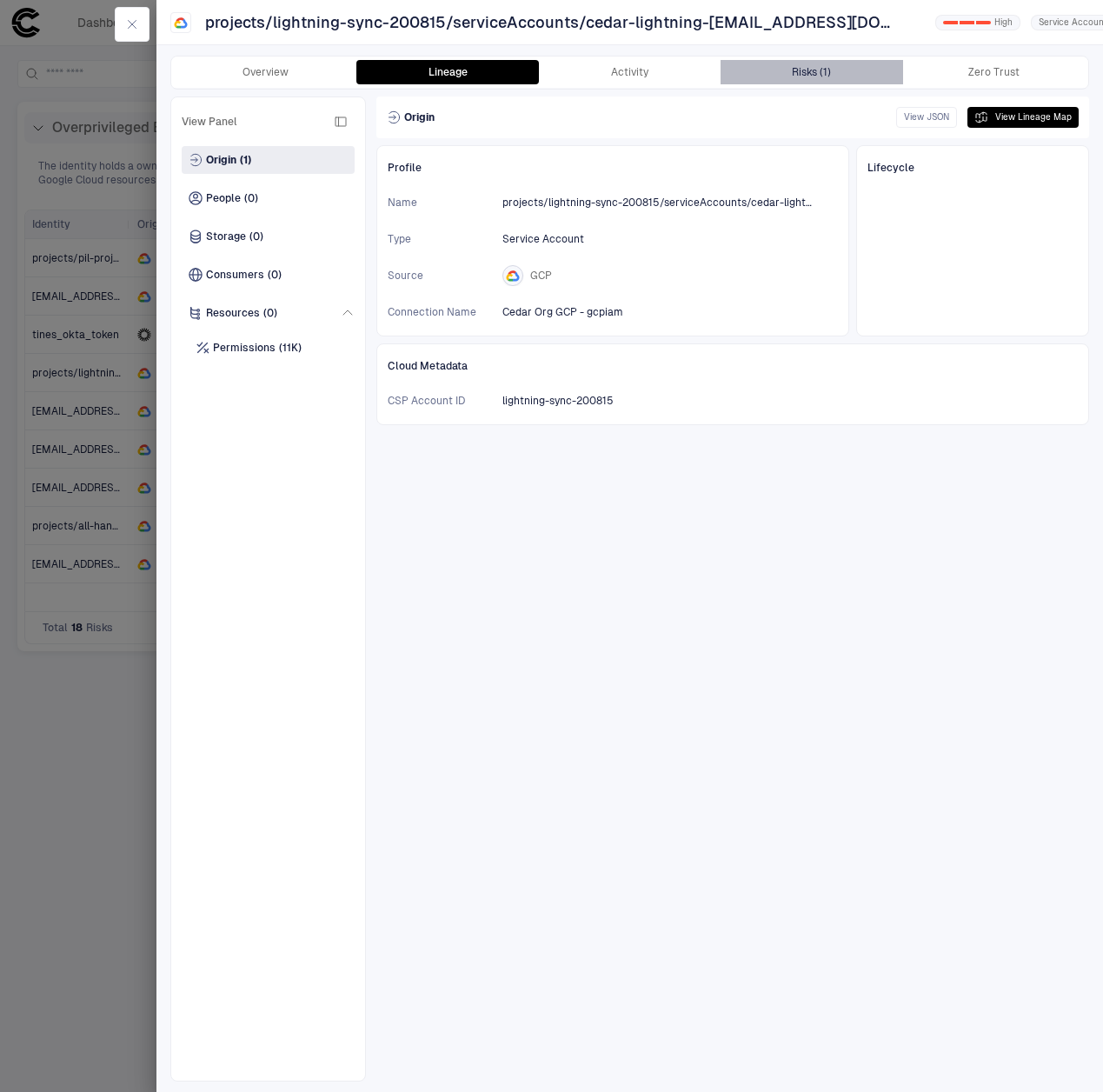
click at [823, 75] on div "Risks (1)" at bounding box center [812, 71] width 39 height 14
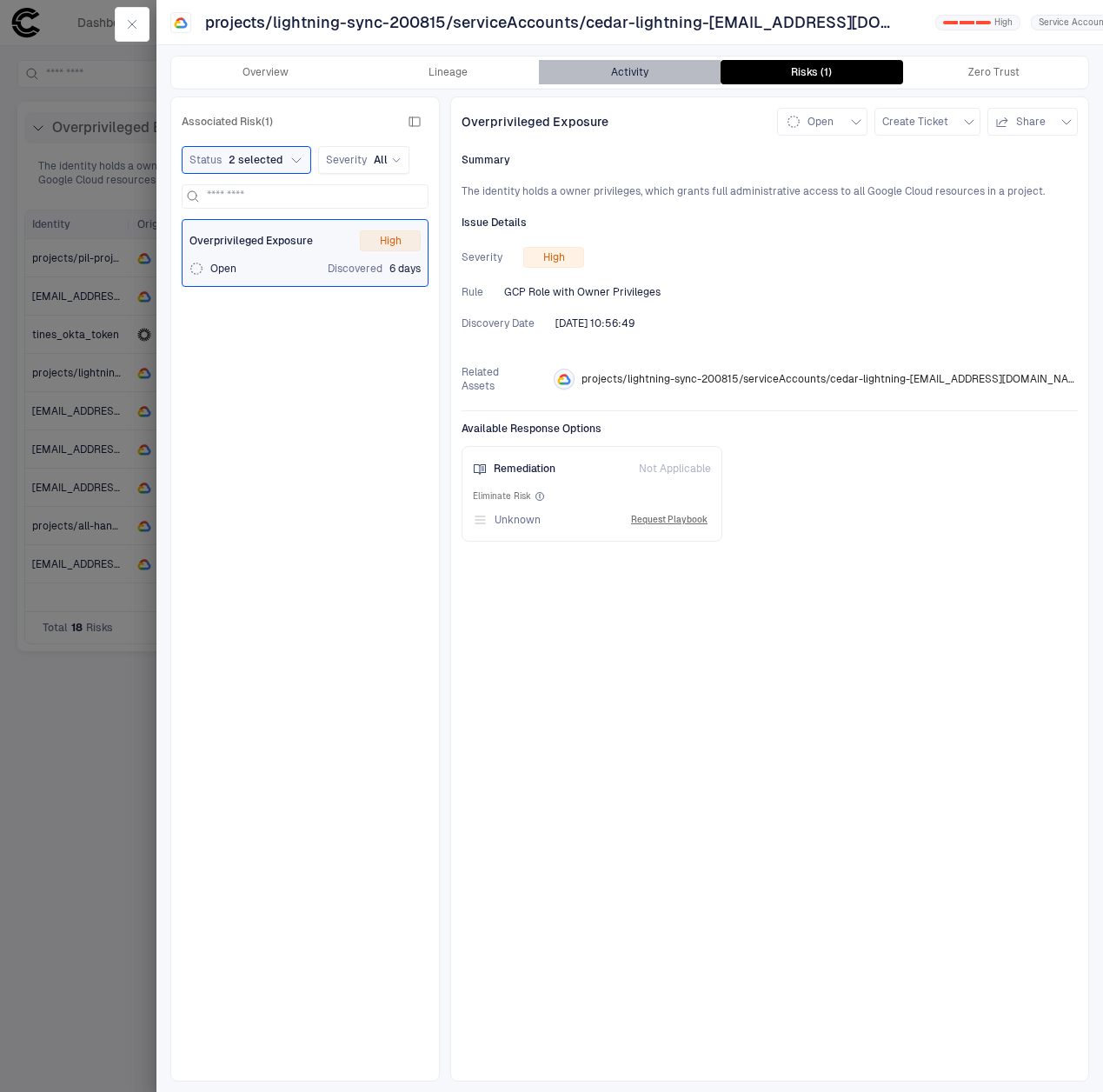
click at [624, 72] on button "Activity" at bounding box center [629, 72] width 182 height 25
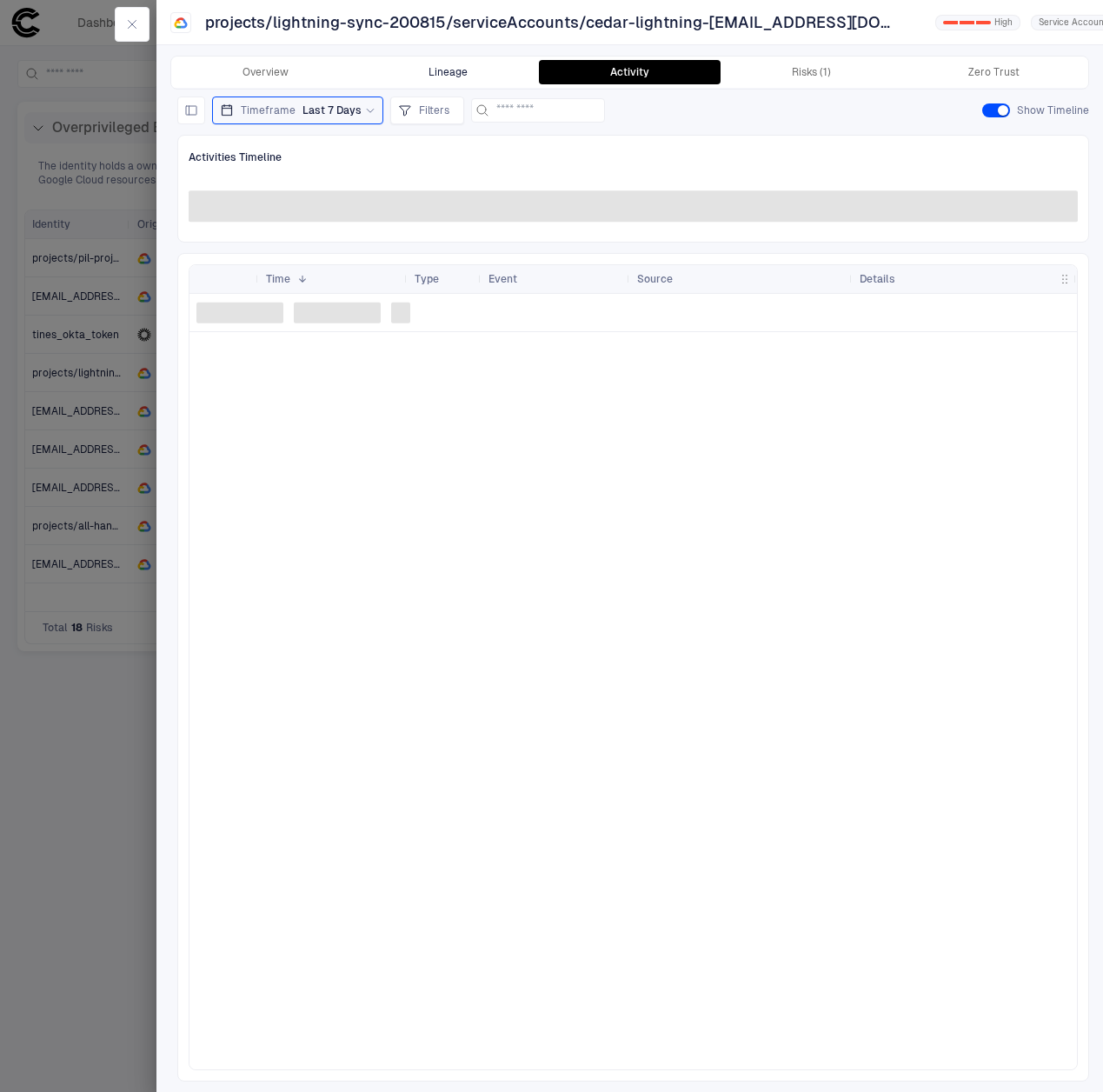
click at [474, 78] on button "Lineage" at bounding box center [446, 72] width 182 height 25
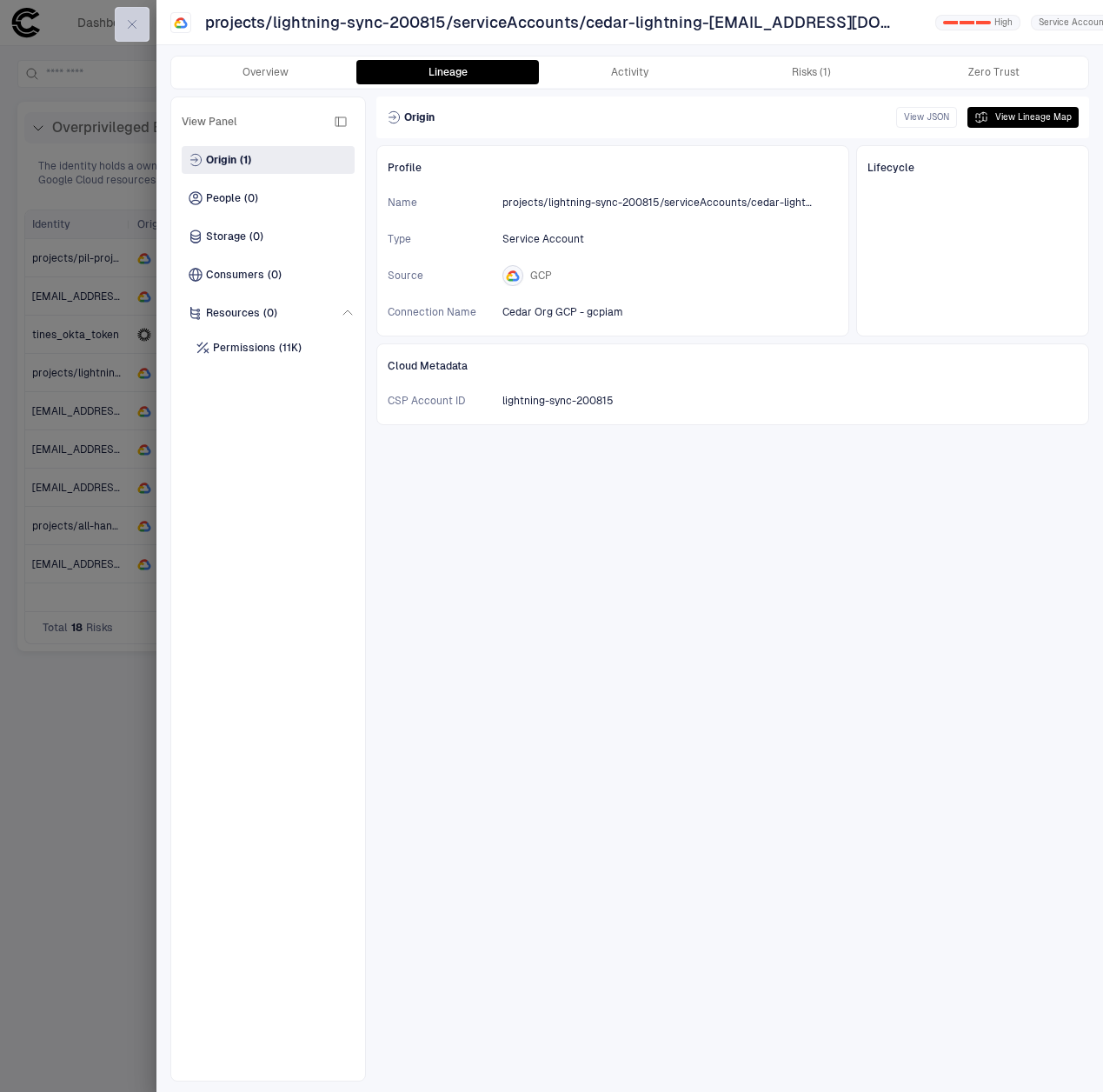
click at [143, 24] on button "button" at bounding box center [132, 25] width 35 height 35
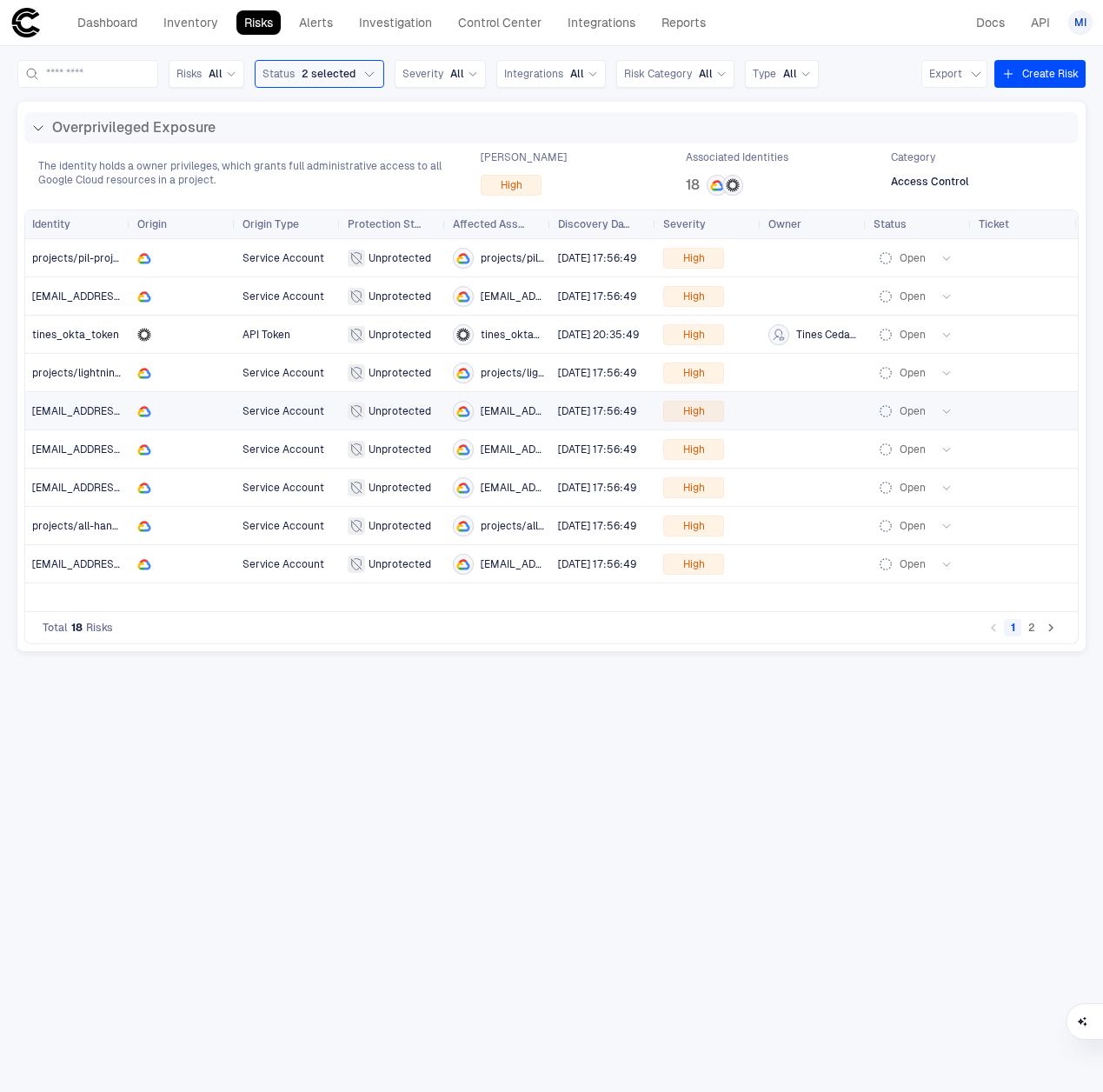
click at [1056, 633] on icon "Go to next page" at bounding box center [1051, 627] width 16 height 16
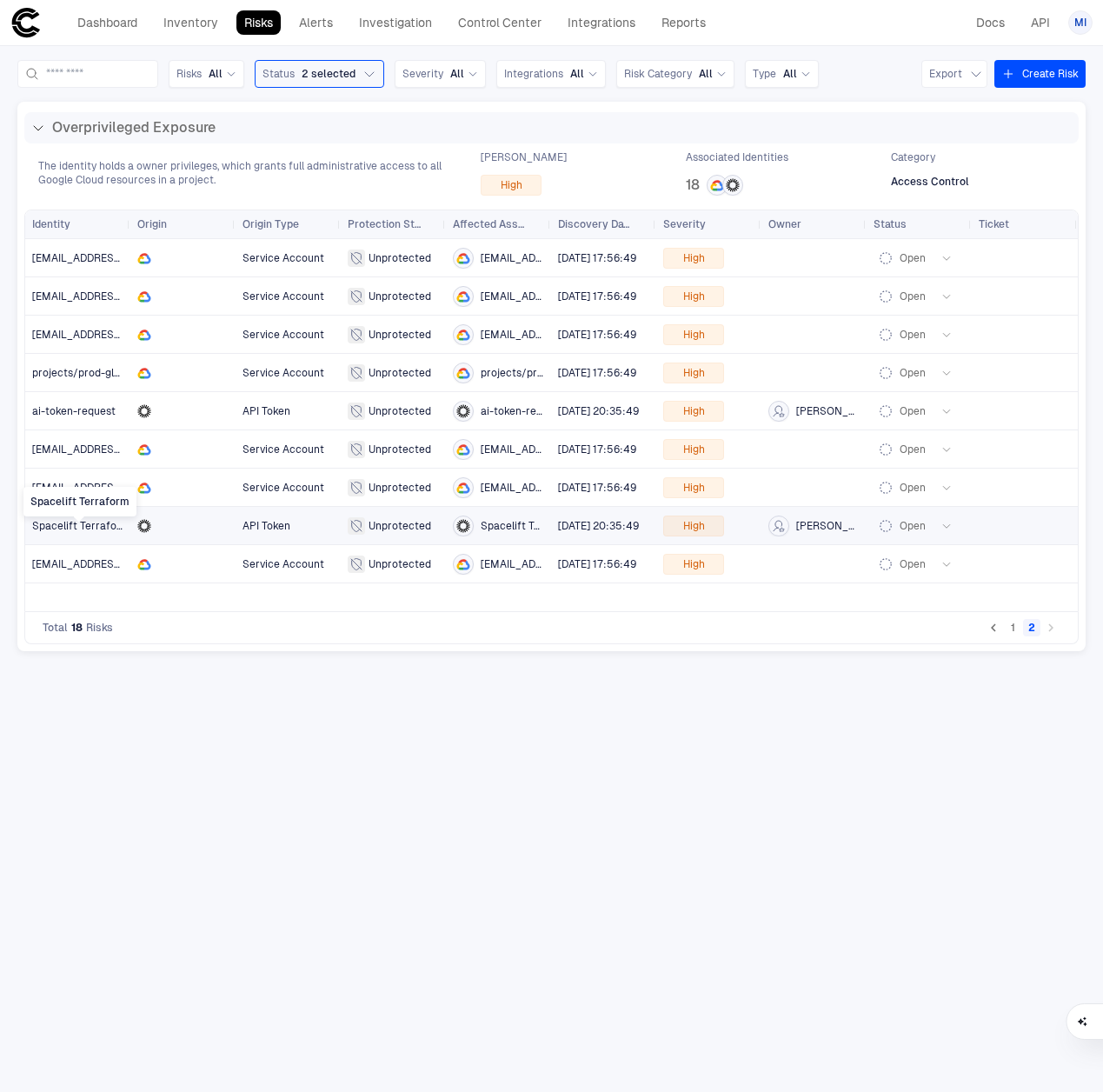
click at [83, 530] on span "Spacelift Terraform" at bounding box center [81, 525] width 99 height 12
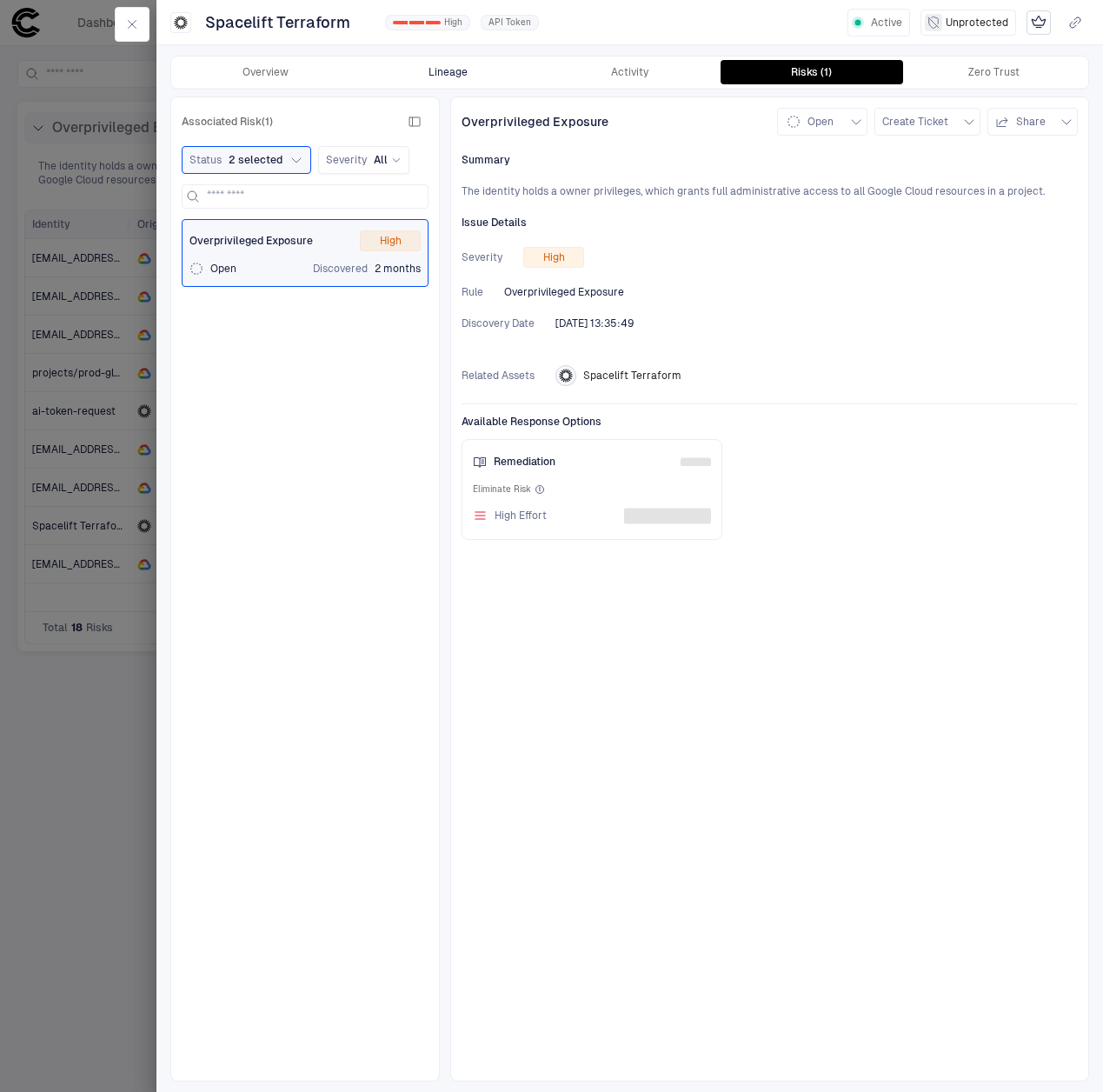
click at [433, 69] on button "Lineage" at bounding box center [446, 72] width 182 height 25
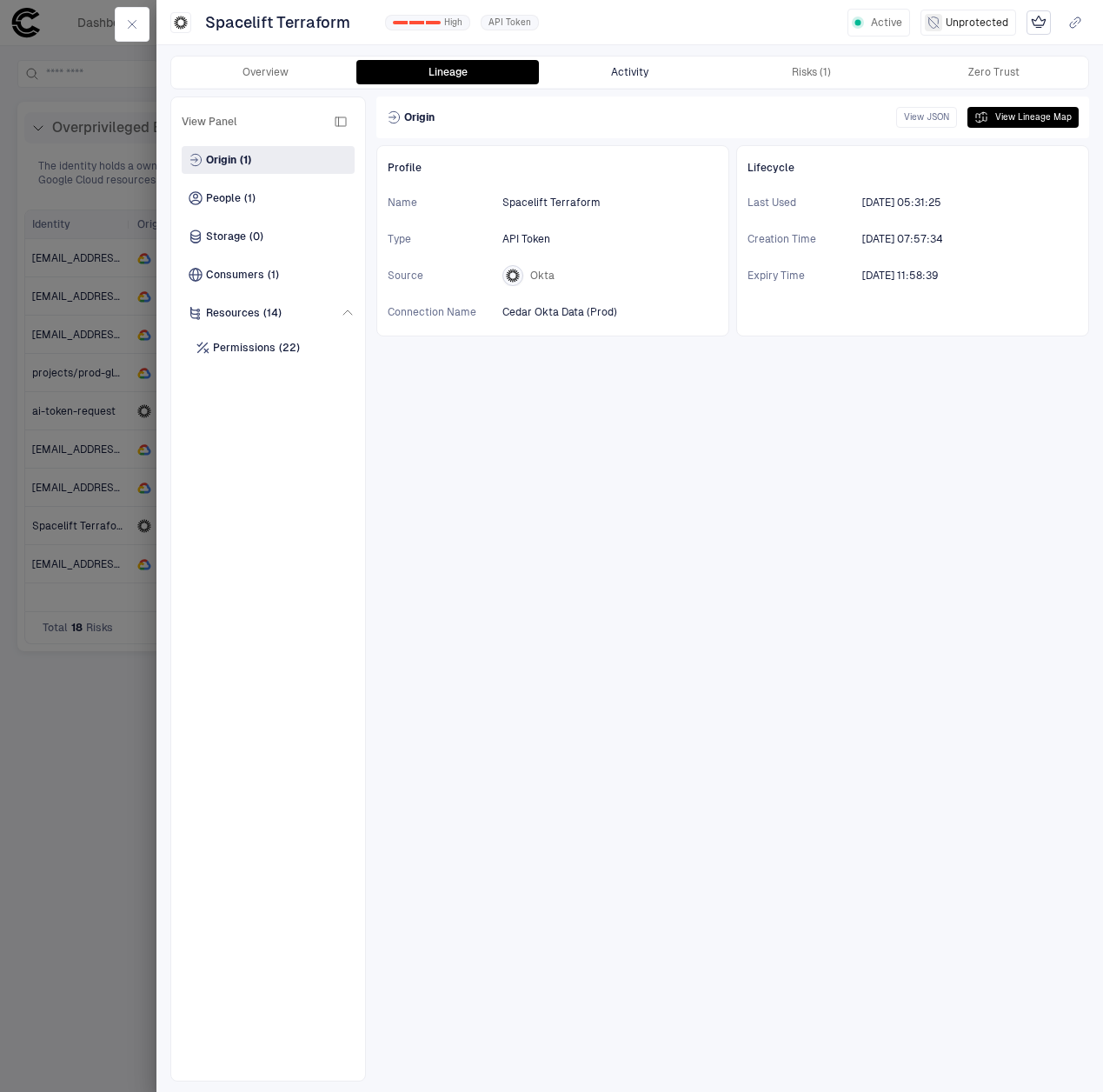
click at [631, 74] on button "Activity" at bounding box center [629, 72] width 182 height 25
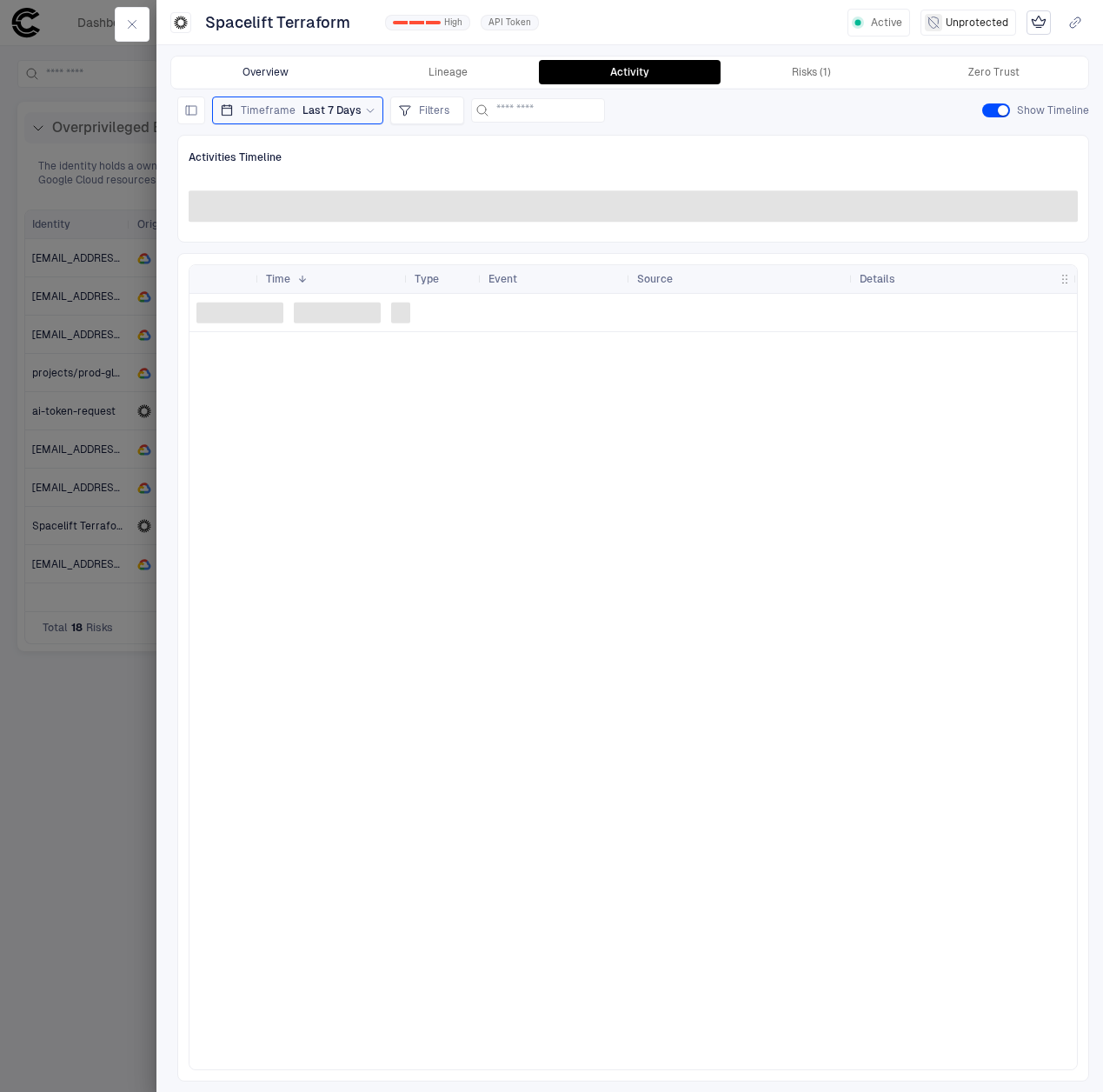
click at [275, 66] on button "Overview" at bounding box center [265, 72] width 182 height 25
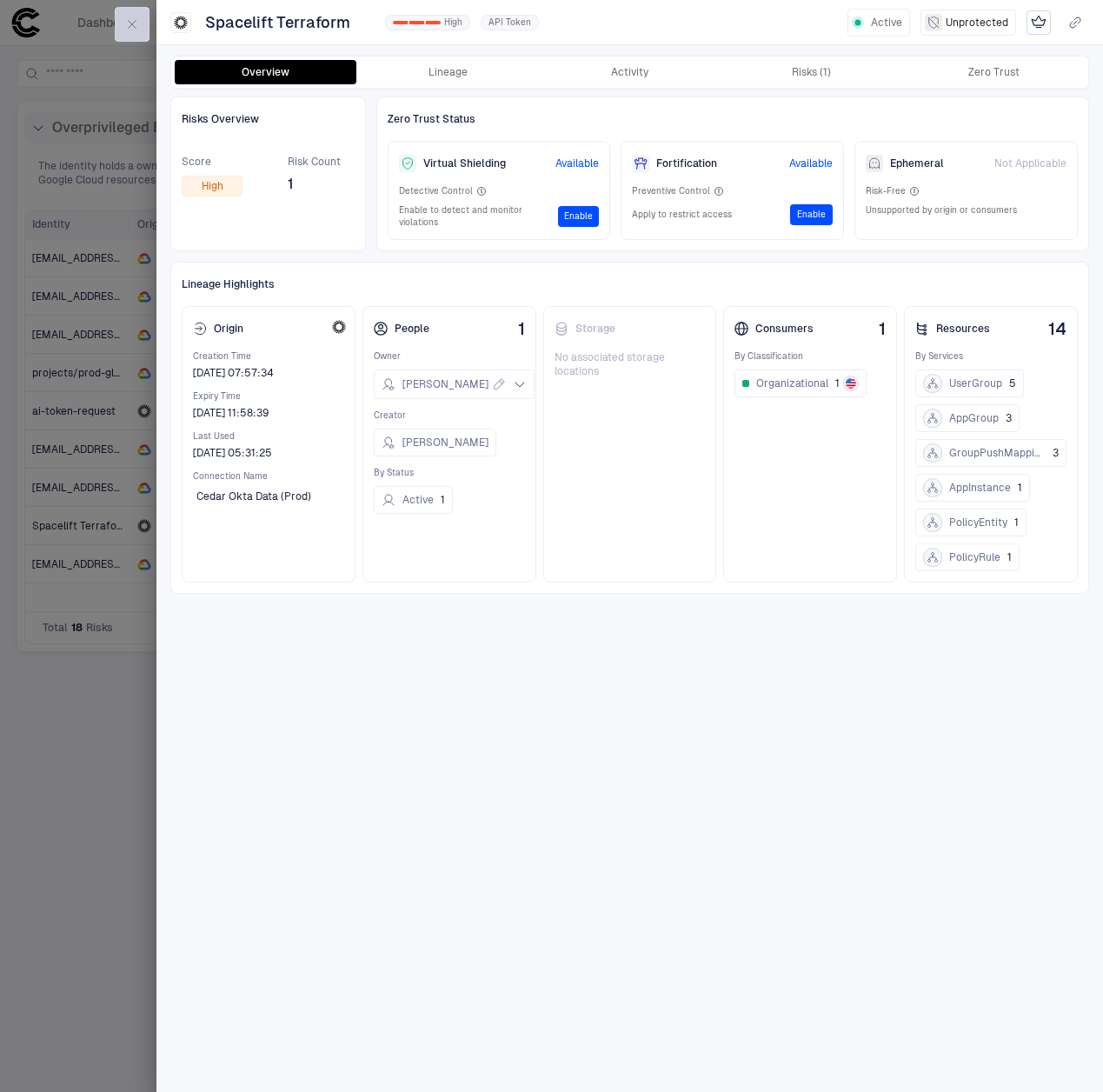
click at [130, 23] on icon "button" at bounding box center [131, 24] width 14 height 14
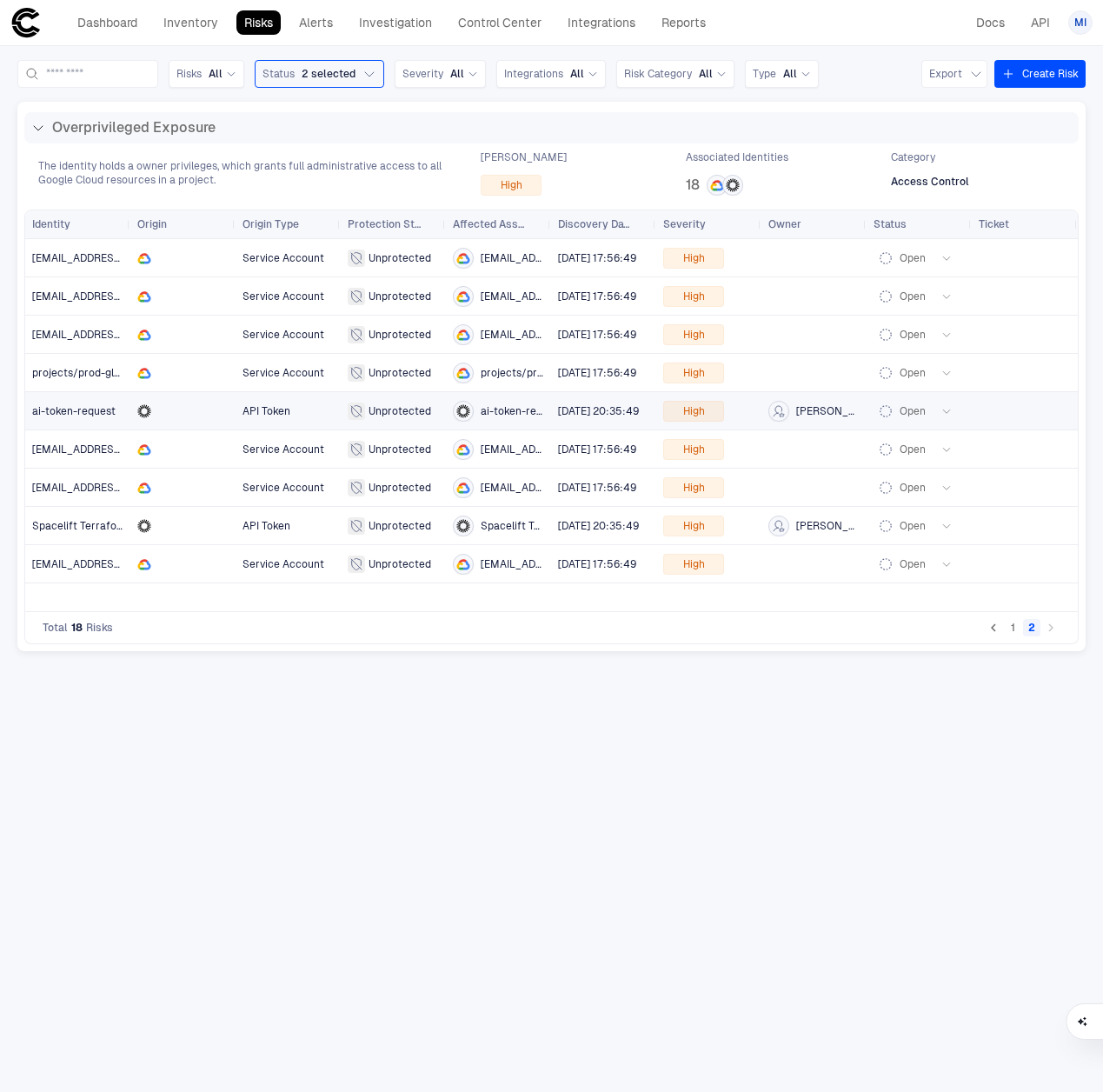
click at [81, 411] on span "ai-token-request" at bounding box center [73, 411] width 83 height 12
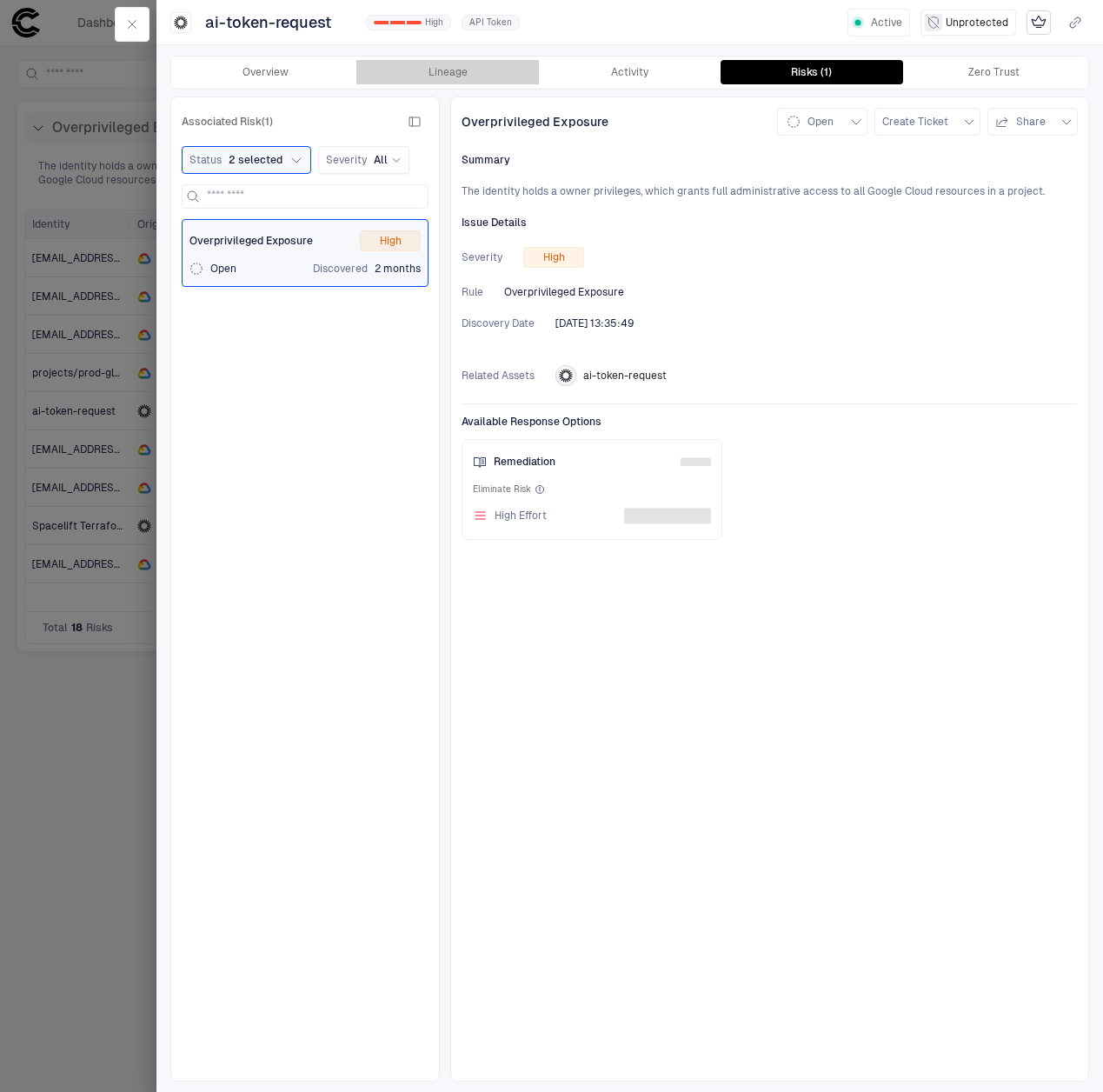
click at [448, 75] on button "Lineage" at bounding box center [446, 72] width 182 height 25
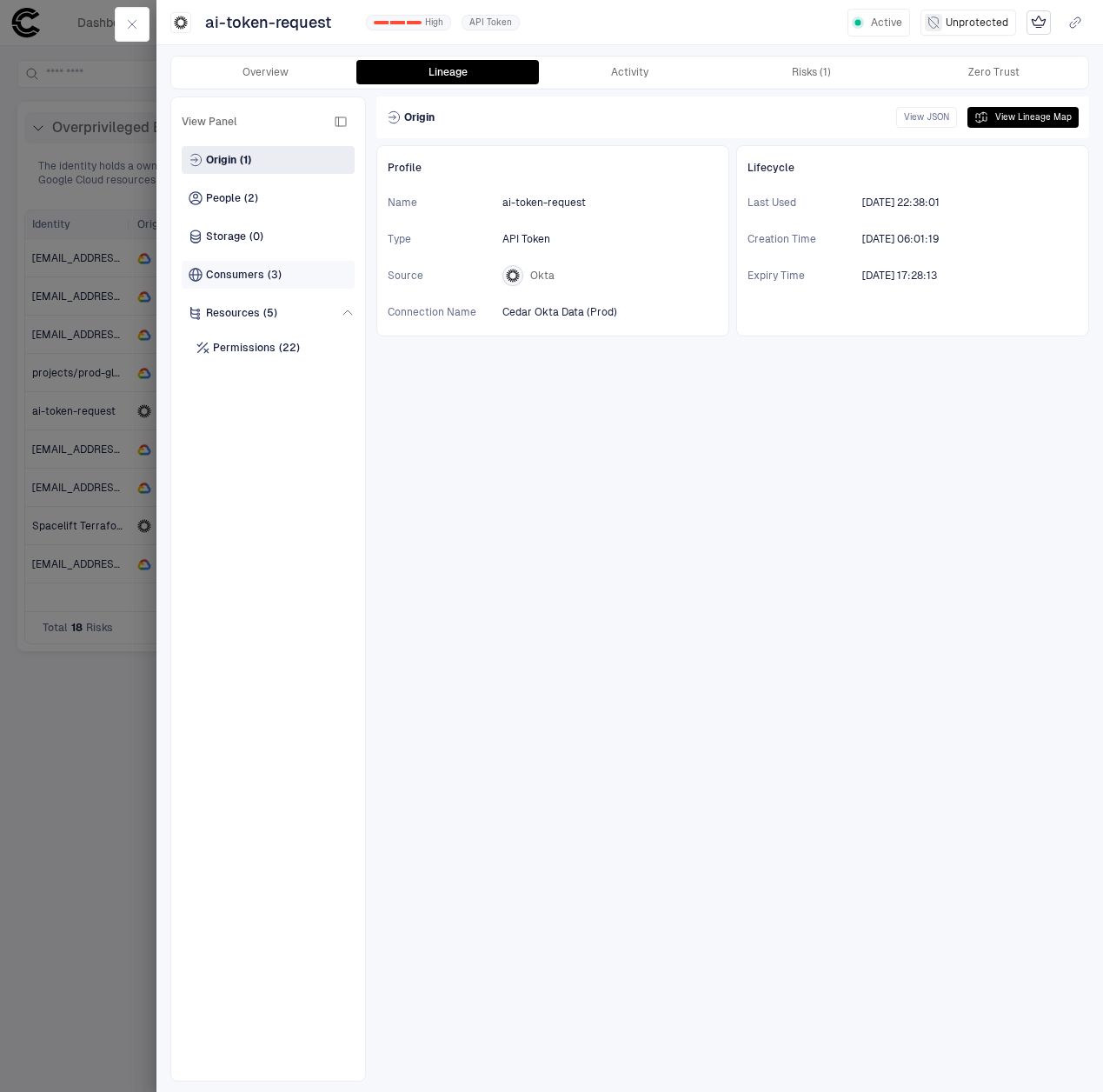
click at [260, 283] on div "Consumers (3)" at bounding box center [268, 275] width 173 height 27
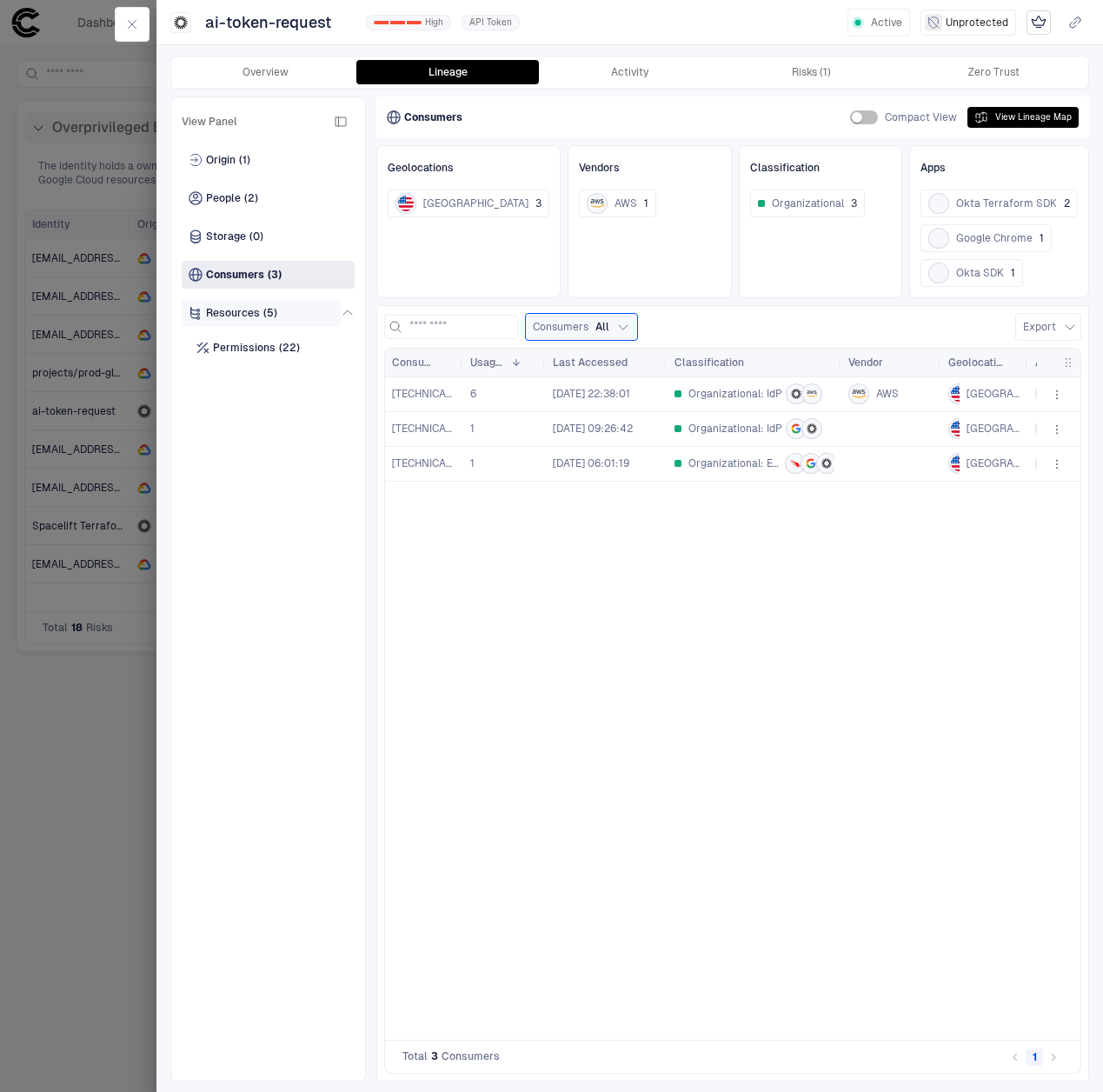
click at [227, 310] on span "Resources" at bounding box center [233, 312] width 54 height 14
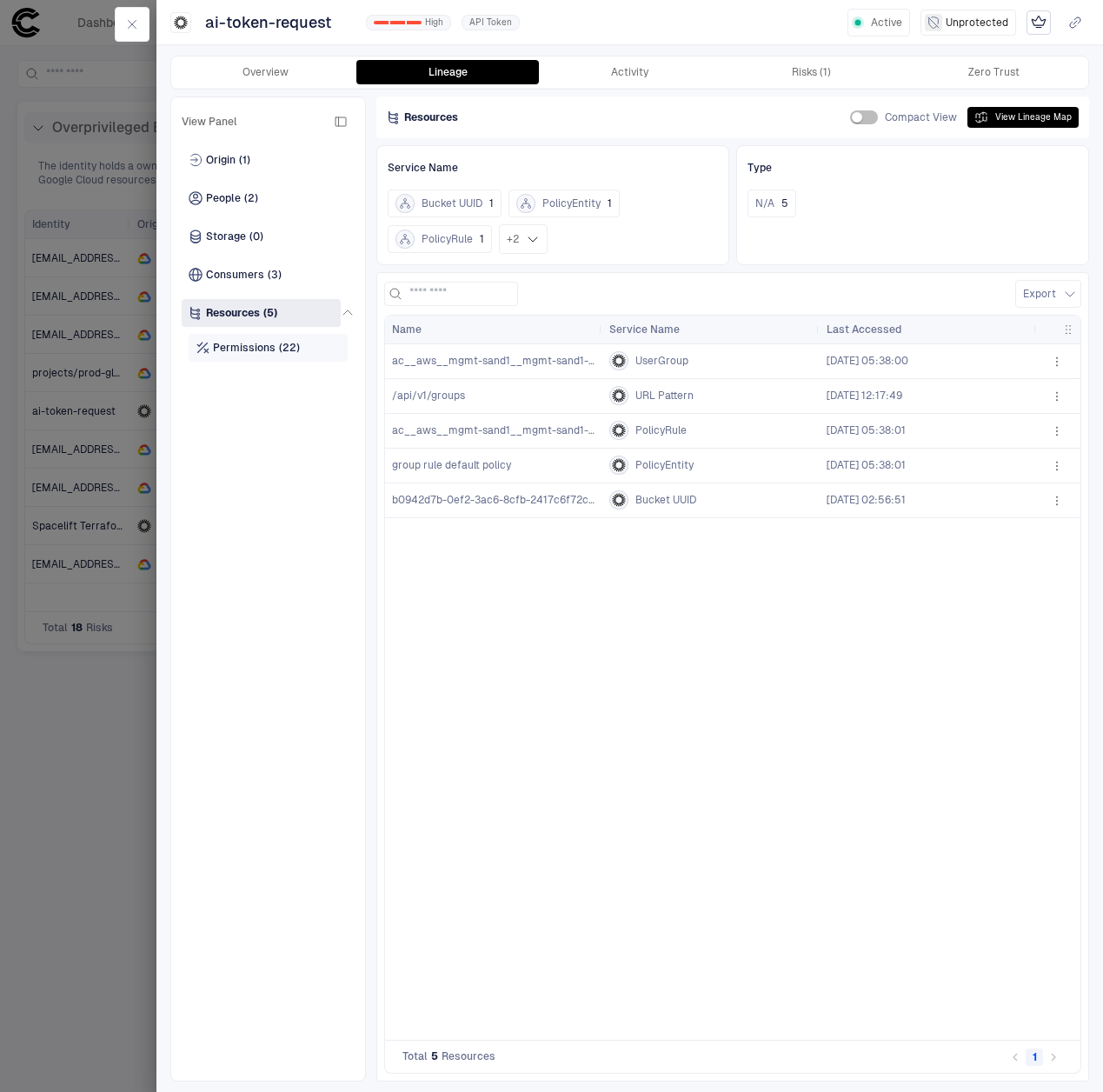
click at [256, 343] on span "Permissions" at bounding box center [244, 347] width 63 height 14
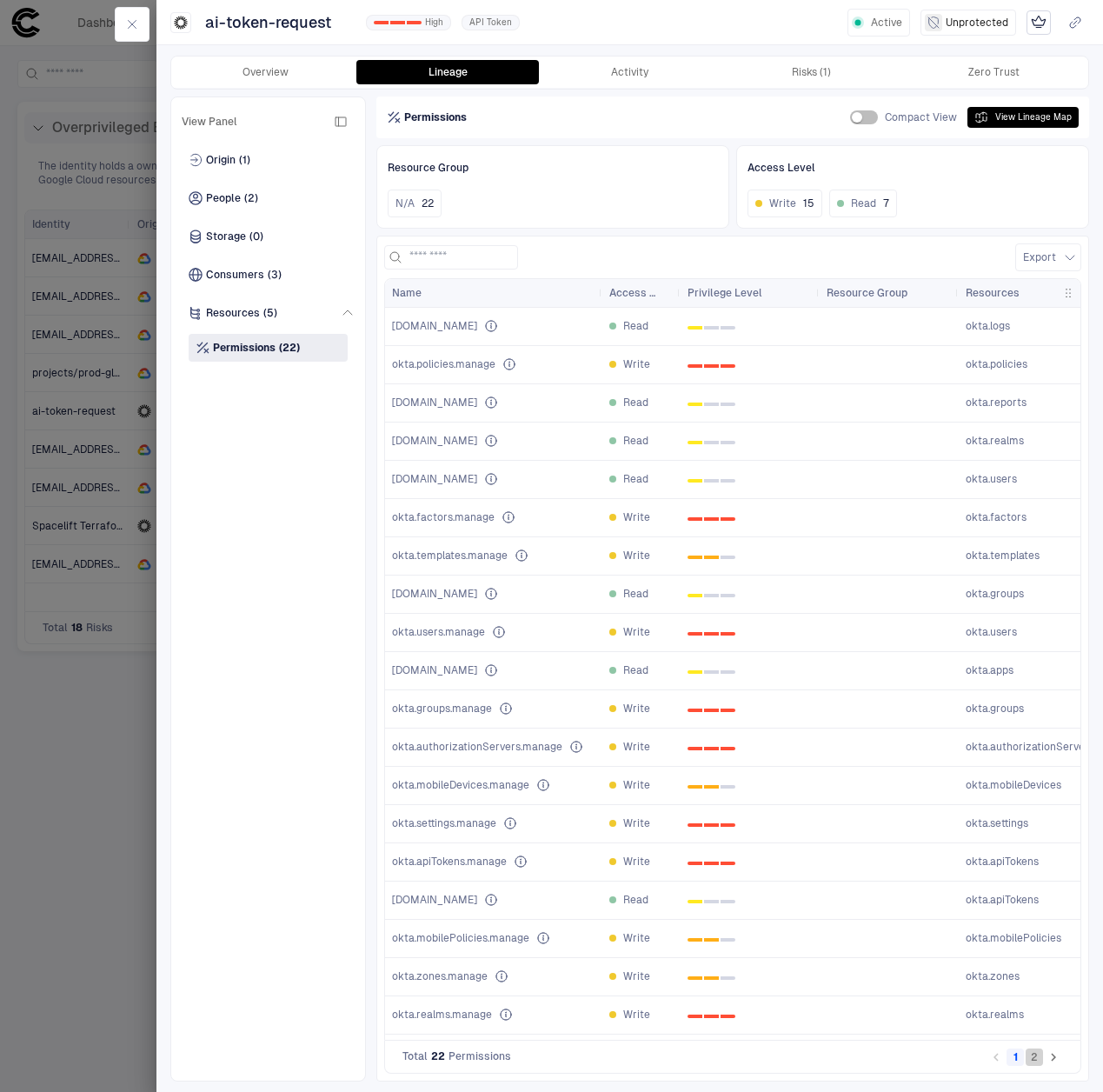
click at [1038, 1064] on button "2" at bounding box center [1035, 1056] width 17 height 17
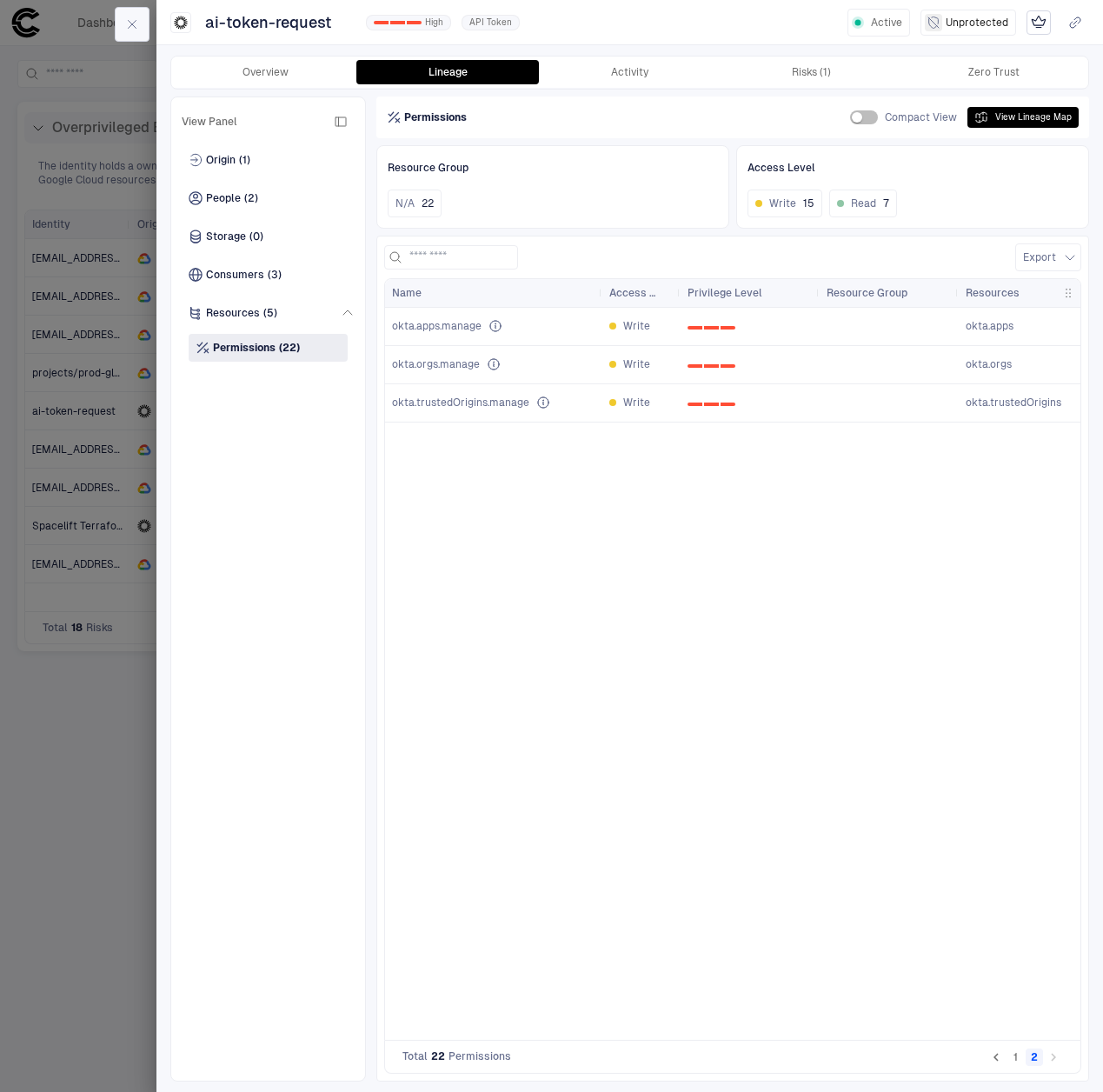
drag, startPoint x: 264, startPoint y: 79, endPoint x: 131, endPoint y: 37, distance: 139.5
click at [260, 66] on button "Overview" at bounding box center [265, 72] width 182 height 25
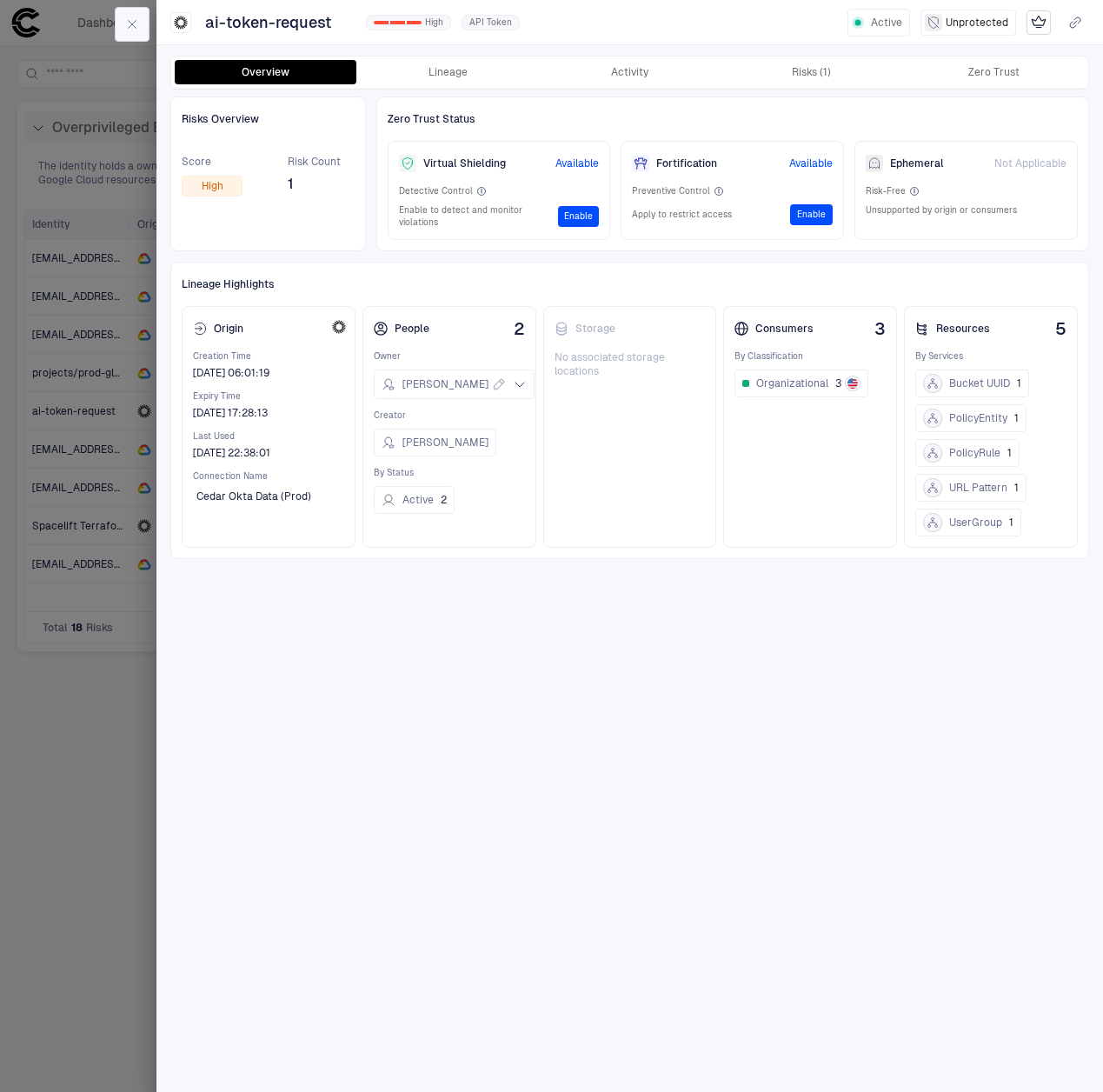
click at [130, 33] on button "button" at bounding box center [132, 25] width 35 height 35
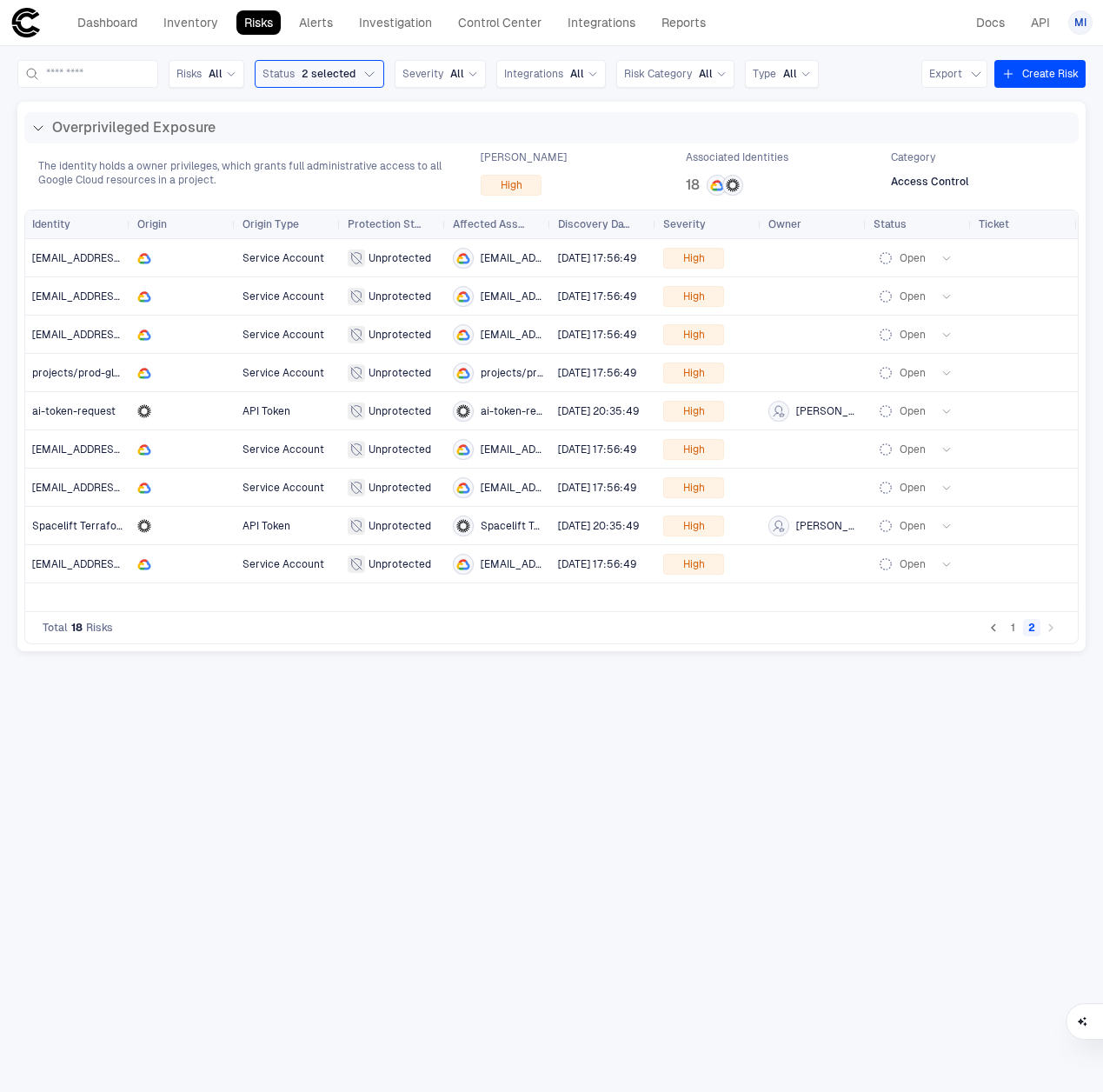
click at [987, 628] on icon "Go to previous page" at bounding box center [993, 627] width 16 height 16
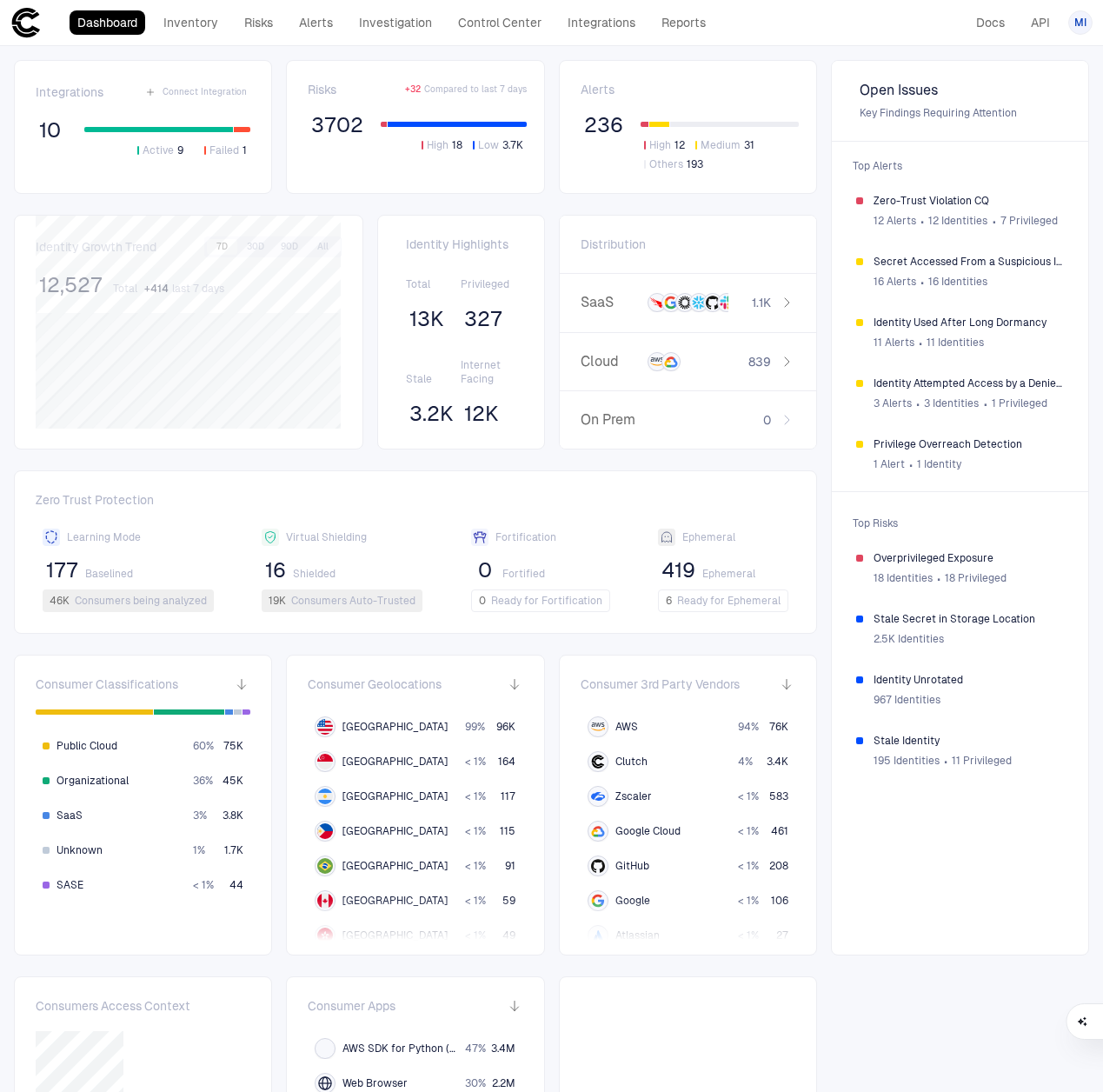
click at [41, 26] on icon at bounding box center [26, 23] width 31 height 31
click at [28, 27] on icon at bounding box center [26, 23] width 31 height 31
click at [597, 26] on link "Integrations" at bounding box center [601, 22] width 83 height 25
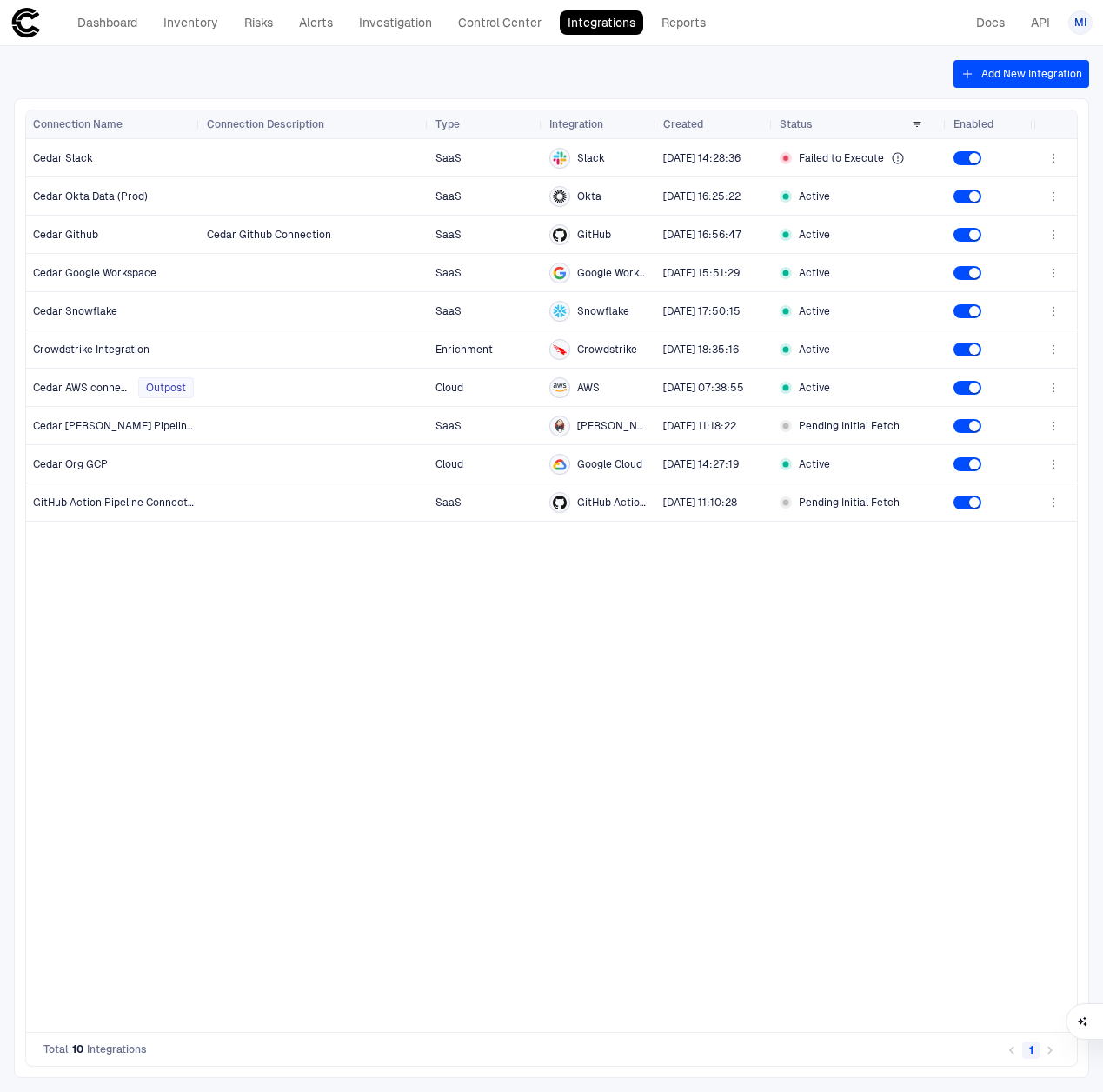
click at [1003, 76] on button "Add New Integration" at bounding box center [1022, 74] width 136 height 27
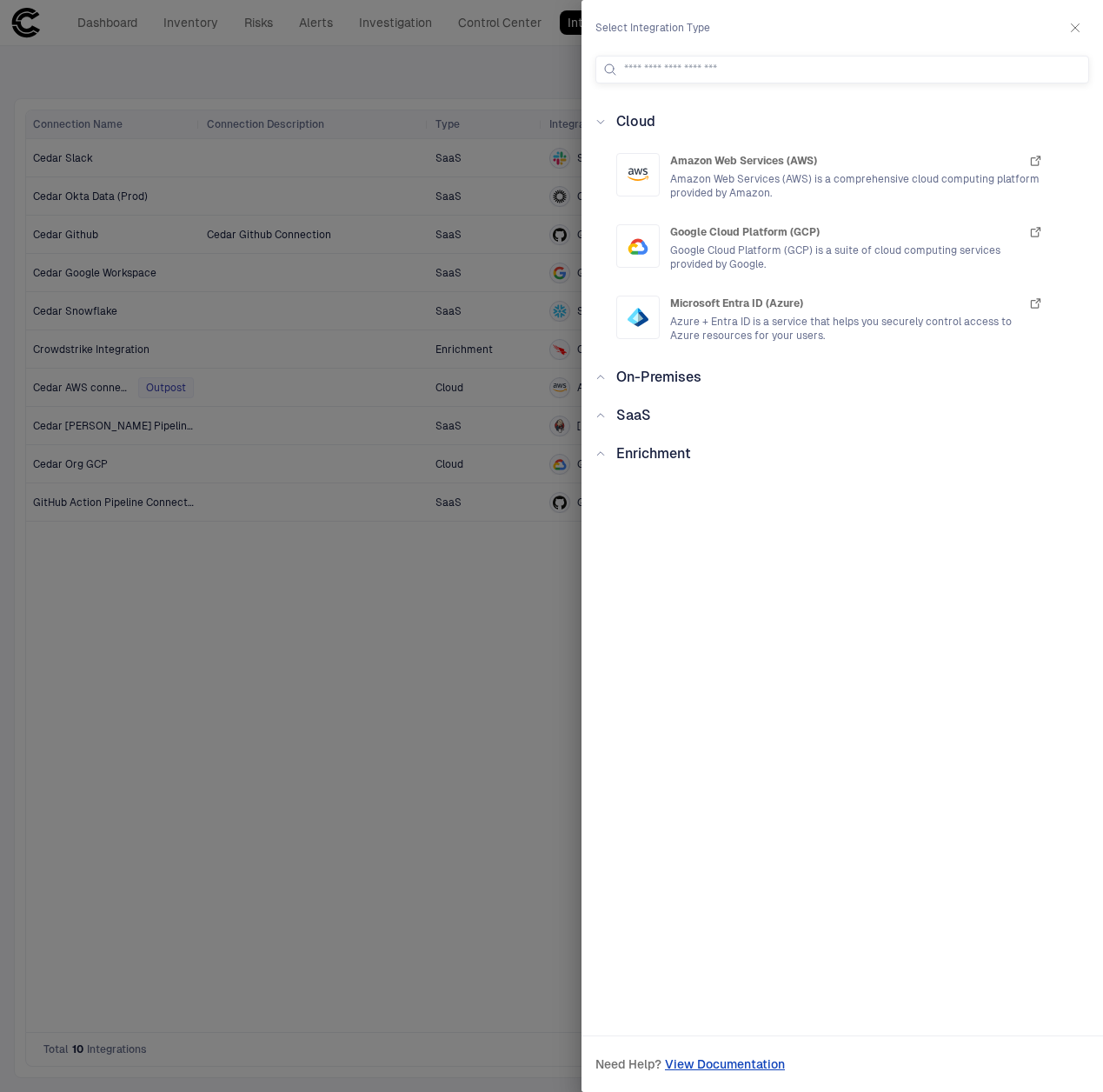
click at [601, 461] on div "Enrichment" at bounding box center [842, 454] width 494 height 21
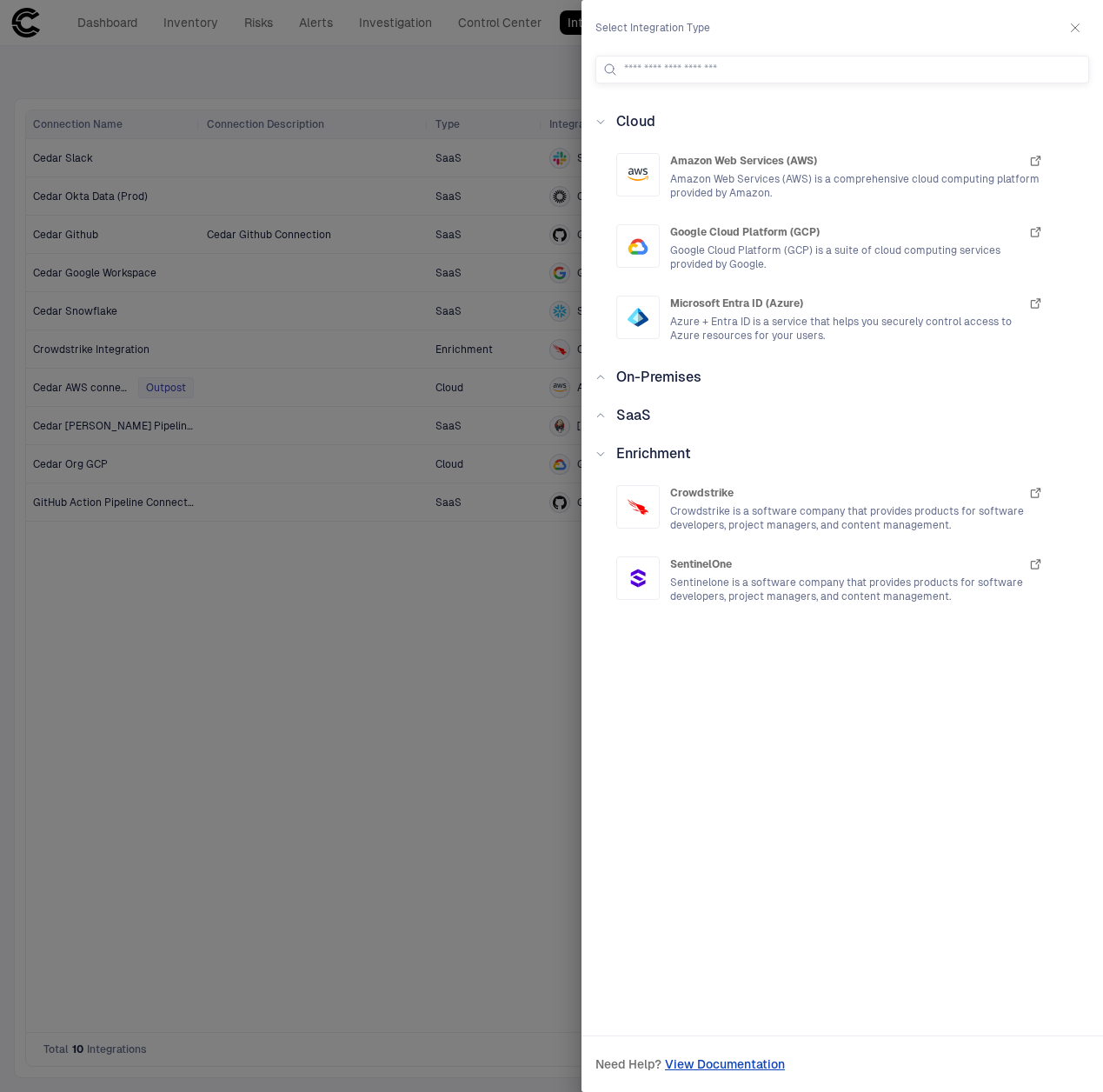
drag, startPoint x: 605, startPoint y: 455, endPoint x: 604, endPoint y: 425, distance: 30.0
click at [604, 428] on div "Cloud Amazon Web Services (AWS) Amazon Web Services (AWS) is a comprehensive cl…" at bounding box center [842, 554] width 521 height 886
click at [604, 419] on icon at bounding box center [600, 415] width 10 height 10
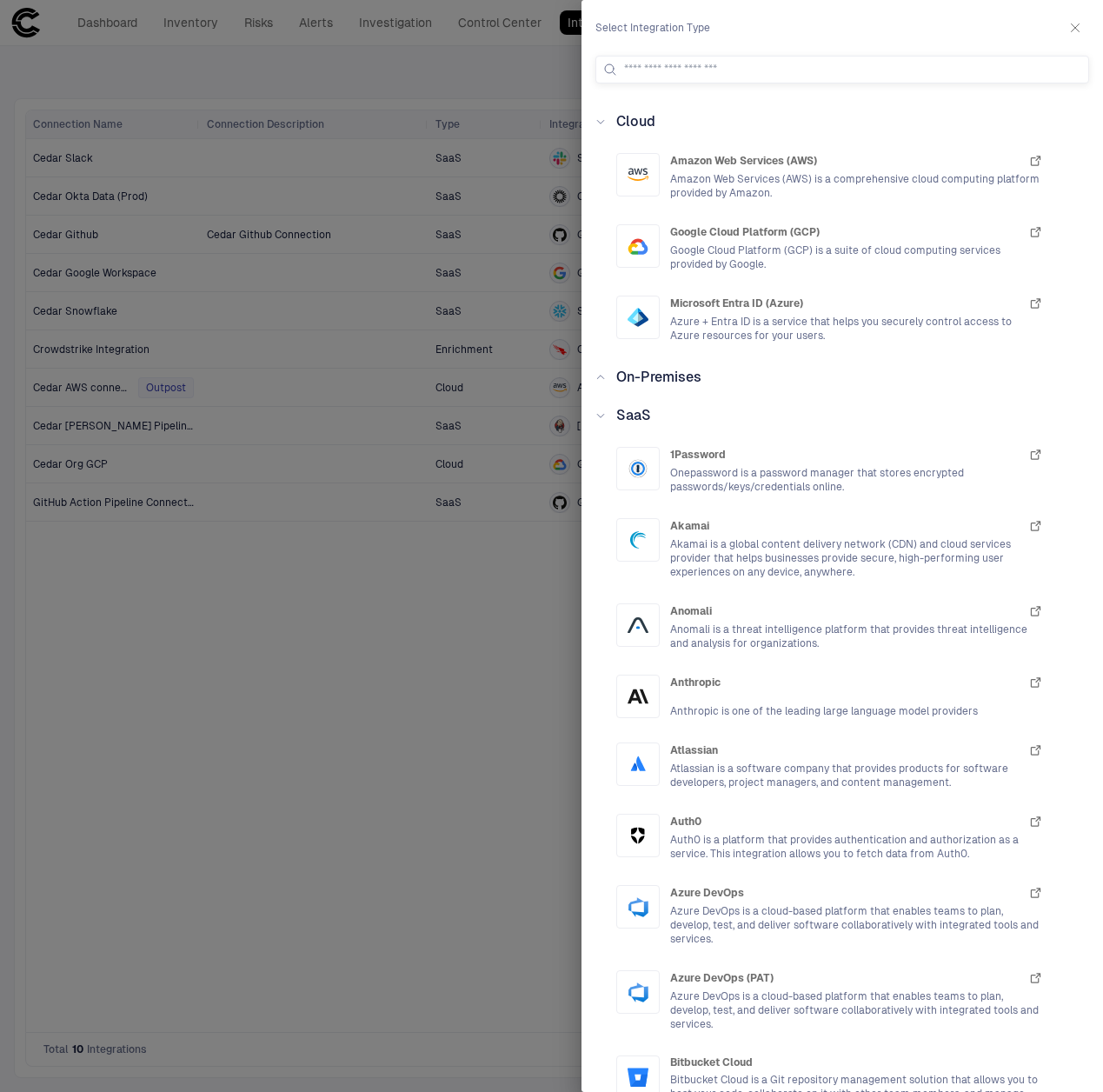
click at [608, 377] on div "On-Premises" at bounding box center [654, 377] width 96 height 21
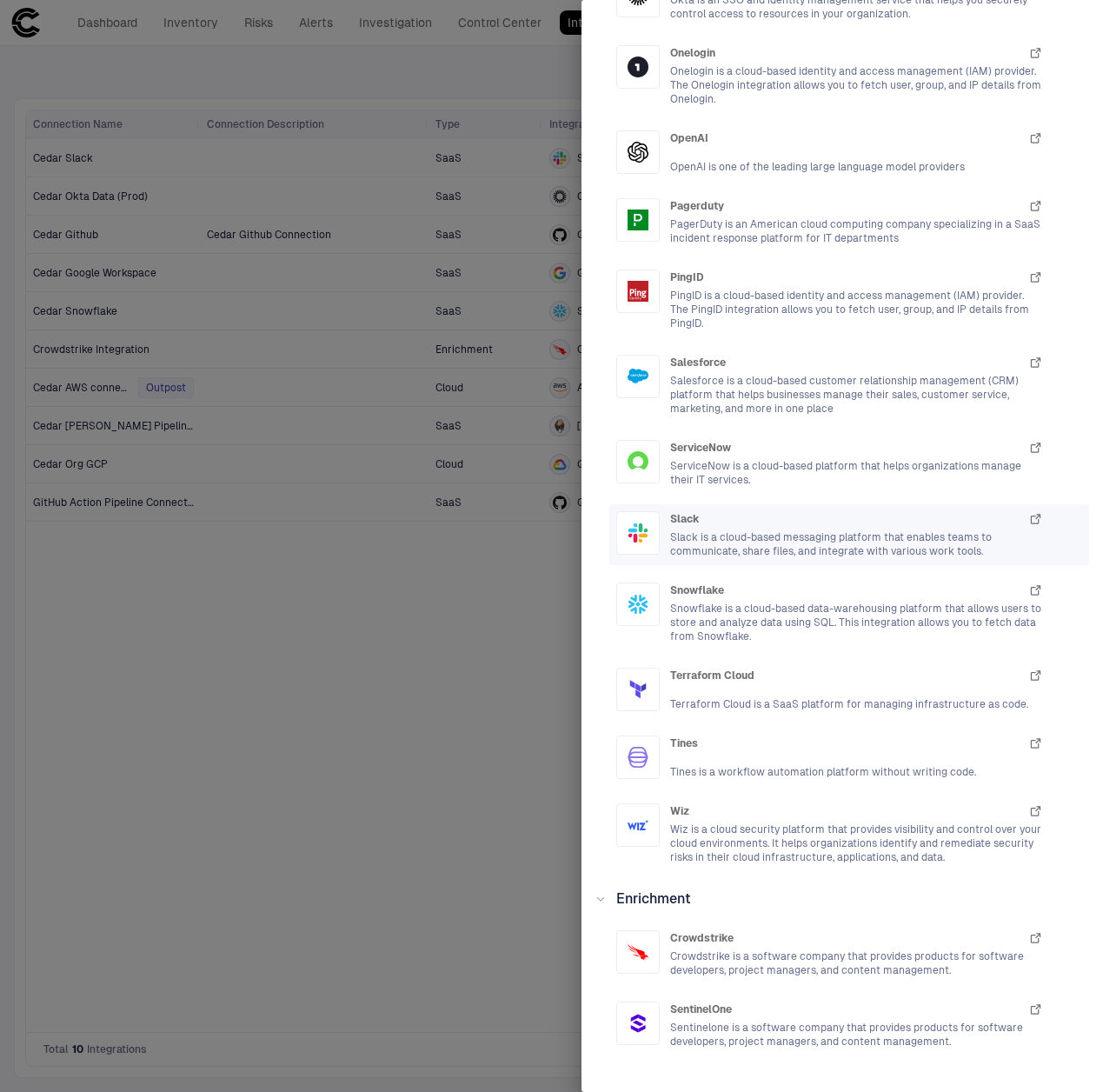
scroll to position [2613, 0]
